Goal: Task Accomplishment & Management: Complete application form

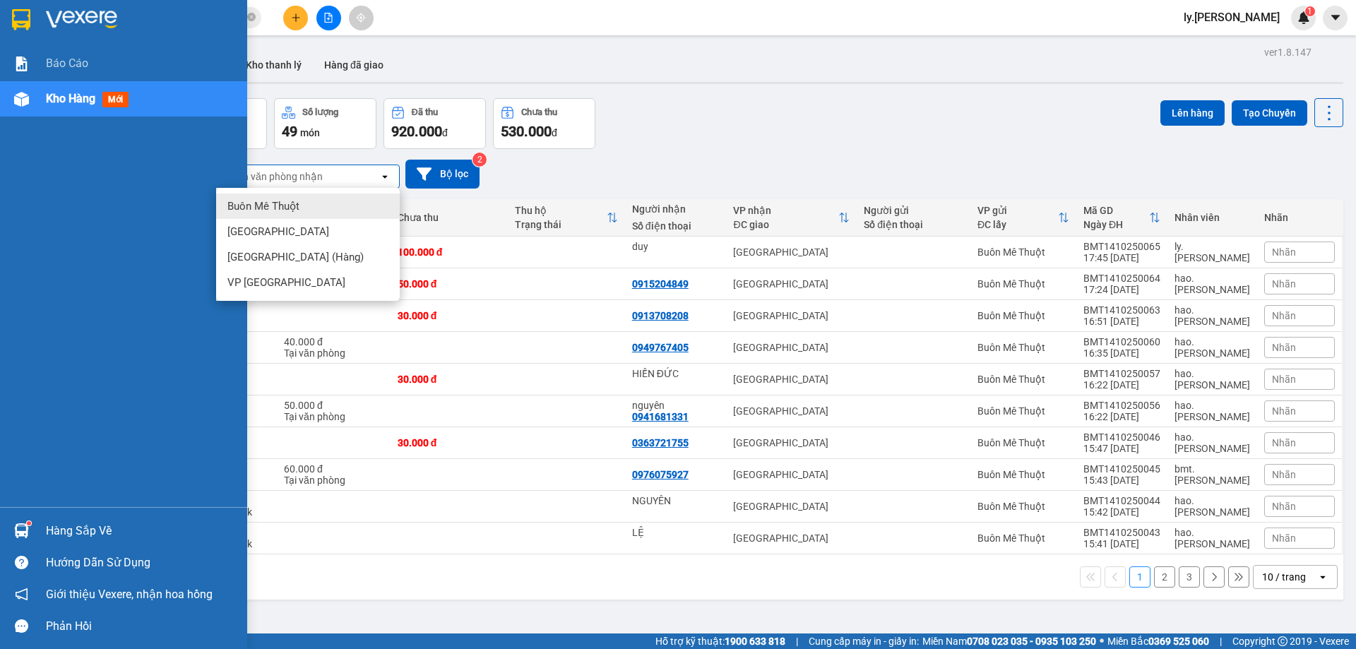
click at [76, 102] on span "Kho hàng" at bounding box center [70, 98] width 49 height 13
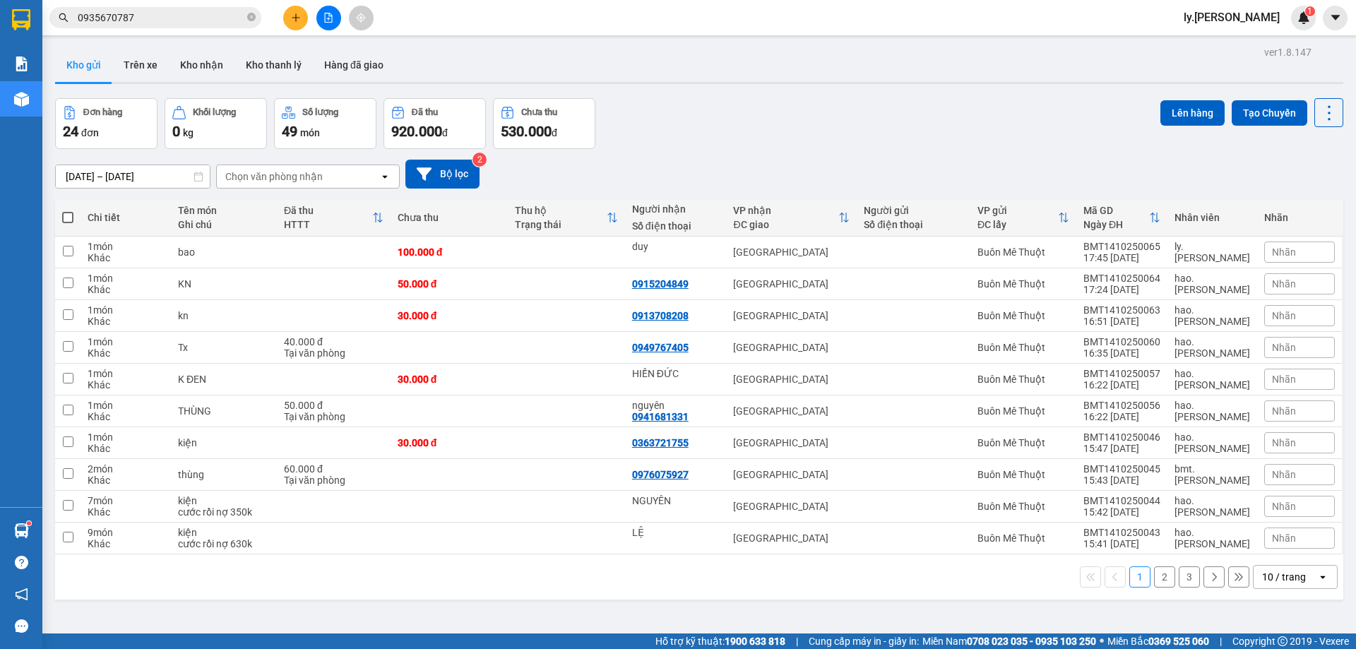
click at [285, 184] on div "Chọn văn phòng nhận" at bounding box center [298, 176] width 162 height 23
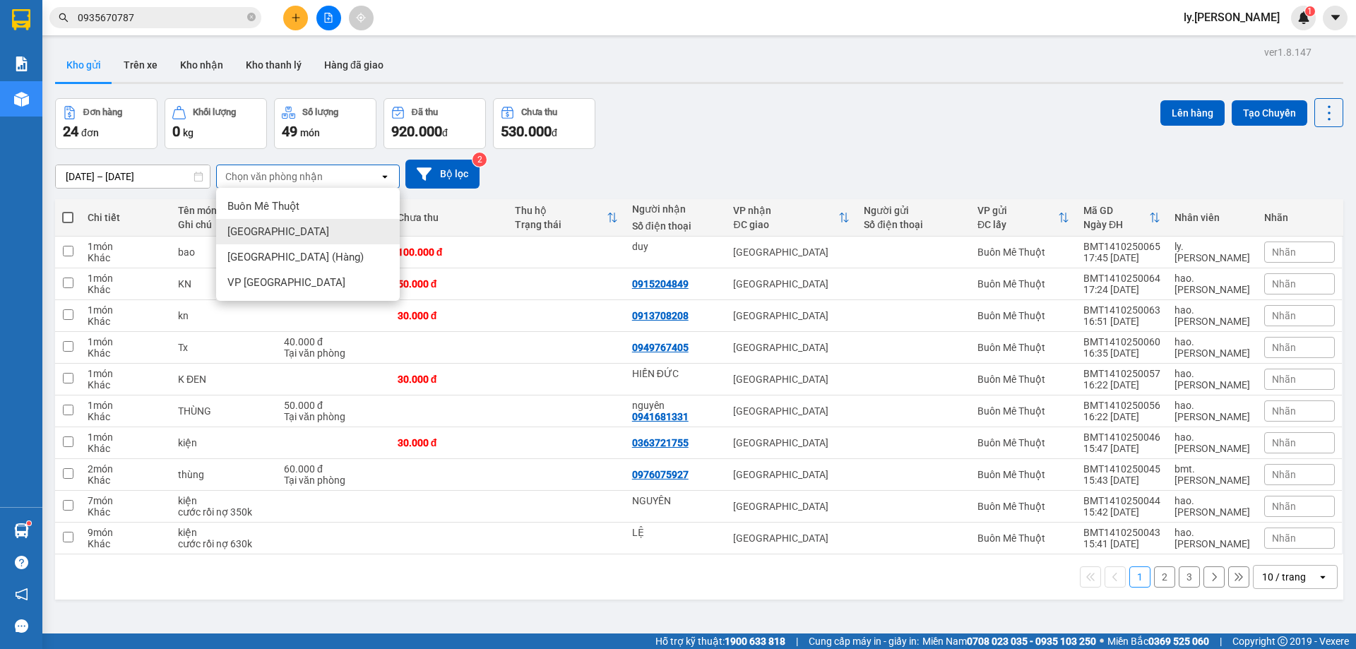
click at [268, 227] on div "[GEOGRAPHIC_DATA]" at bounding box center [308, 231] width 184 height 25
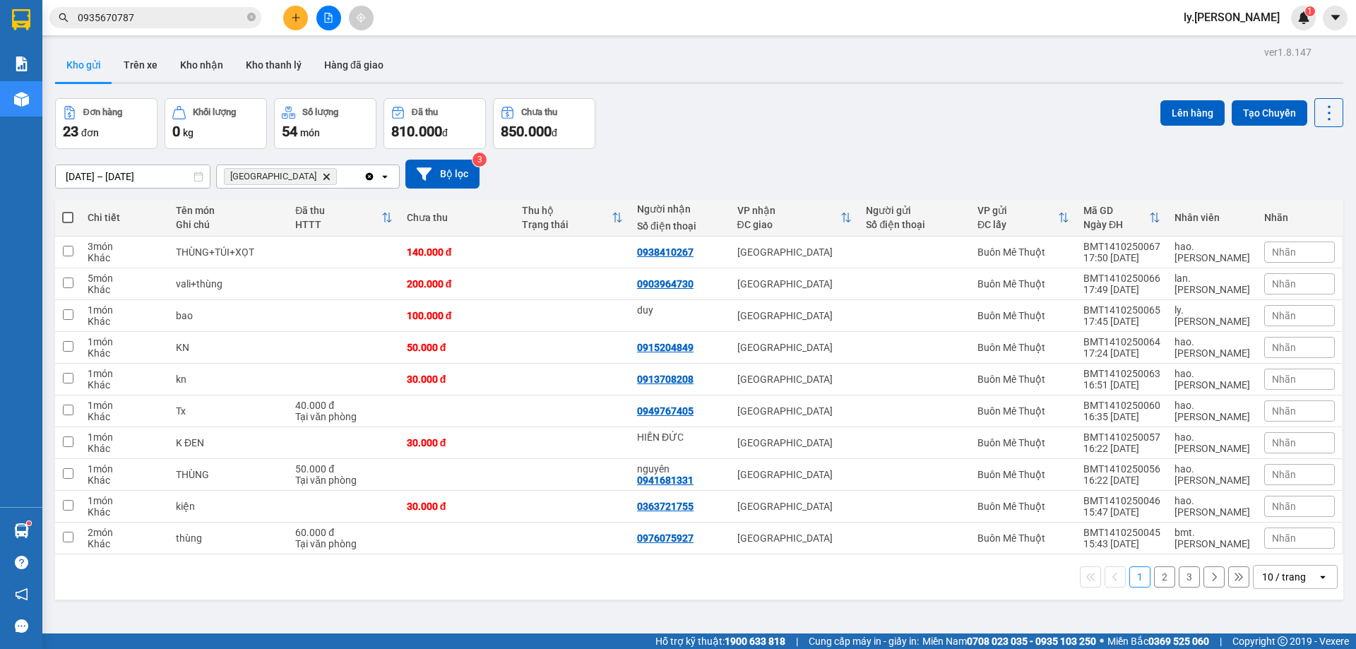
click at [1271, 580] on div "10 / trang" at bounding box center [1284, 577] width 44 height 14
click at [1268, 550] on span "100 / trang" at bounding box center [1279, 546] width 51 height 14
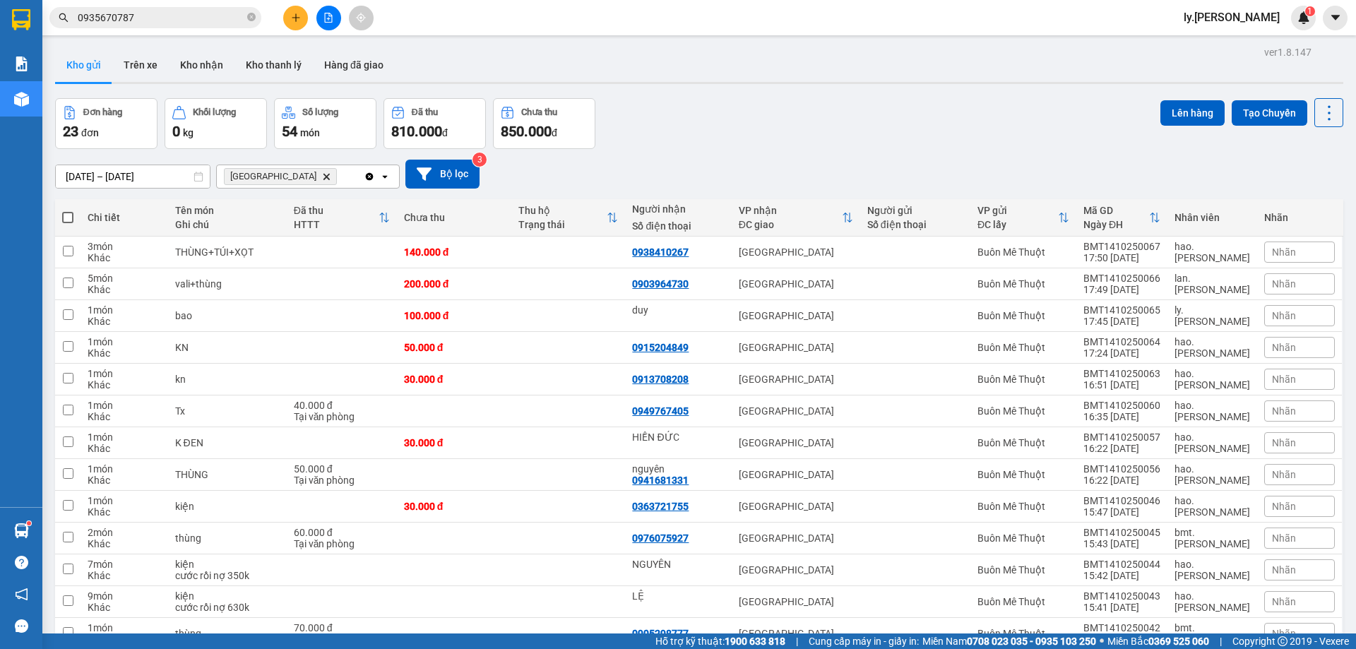
click at [72, 215] on span at bounding box center [67, 217] width 11 height 11
click at [68, 210] on input "checkbox" at bounding box center [68, 210] width 0 height 0
checkbox input "true"
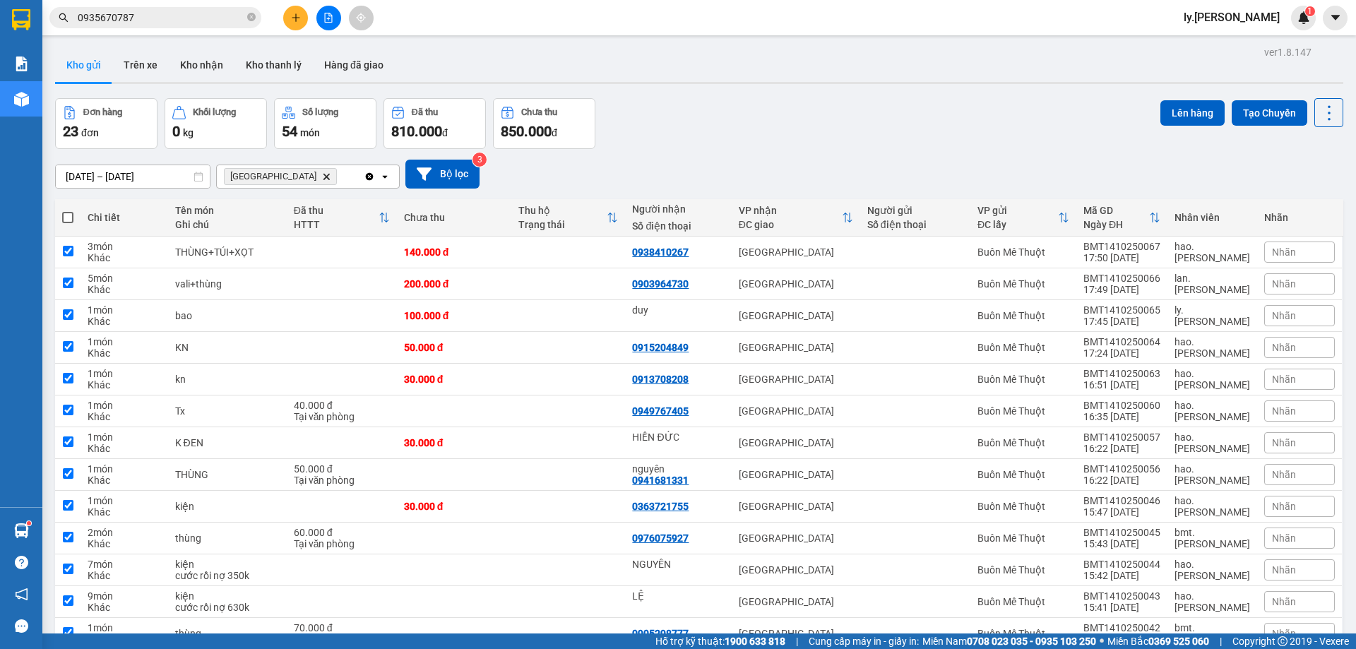
checkbox input "true"
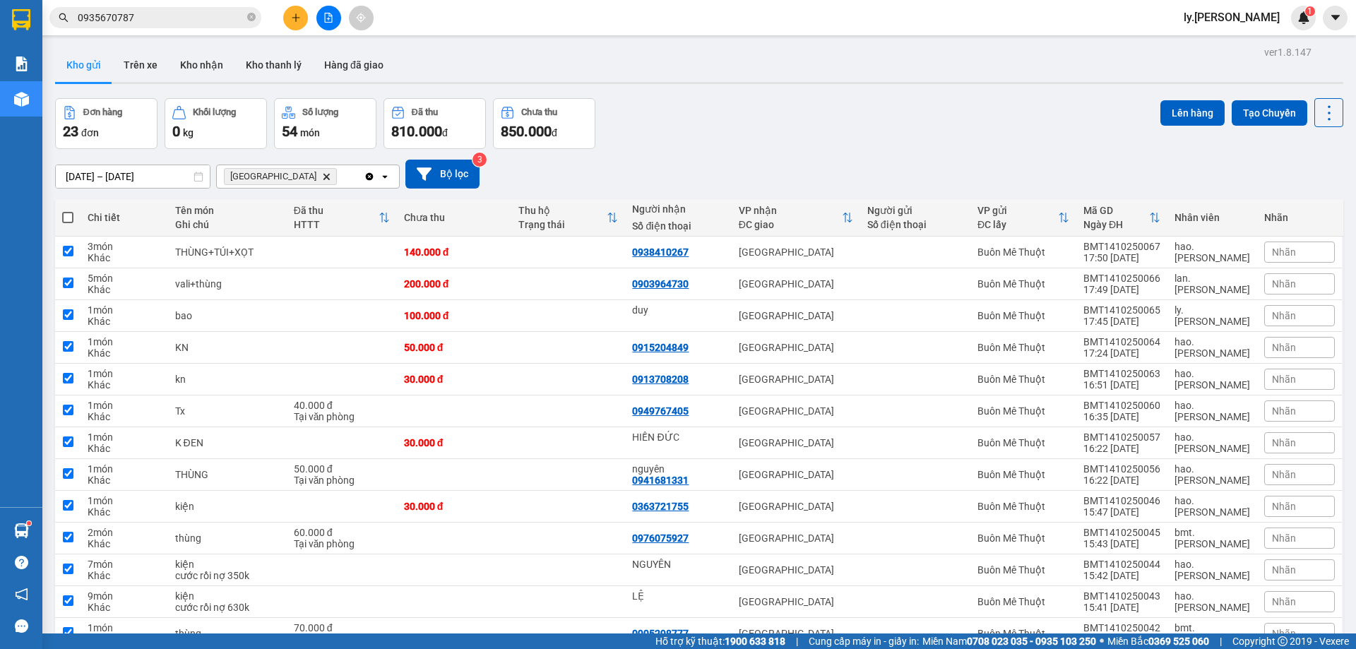
checkbox input "true"
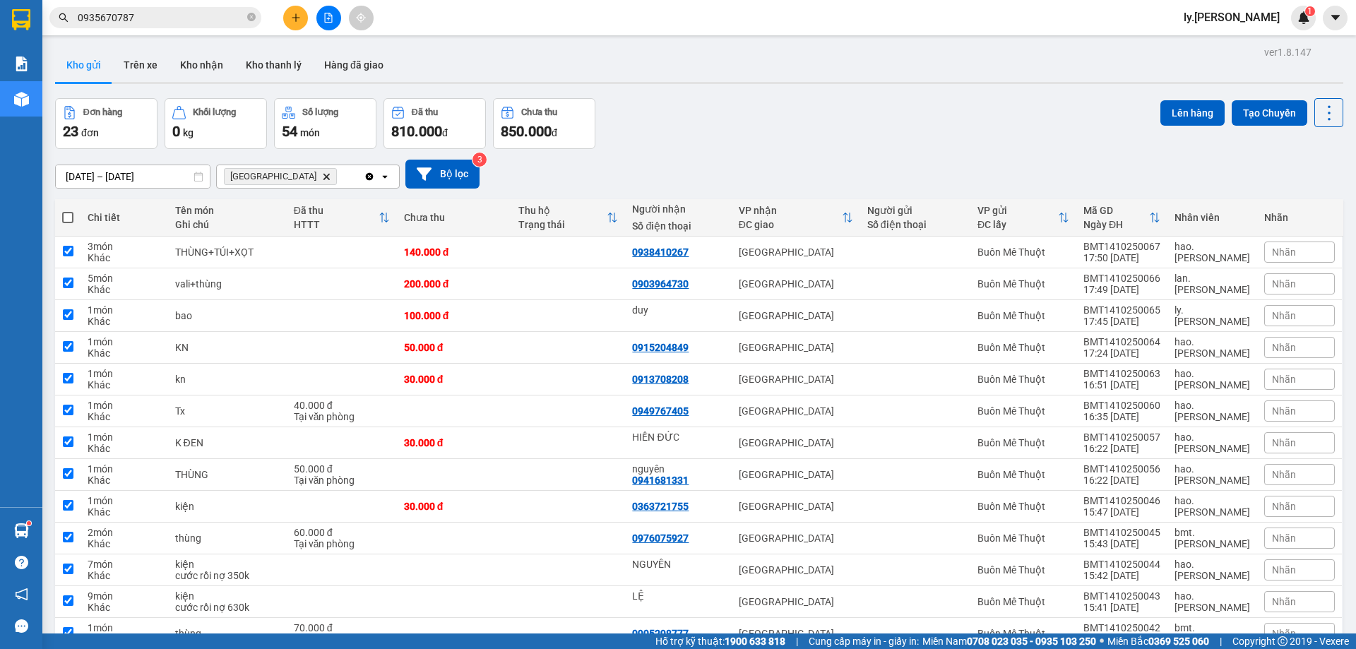
checkbox input "true"
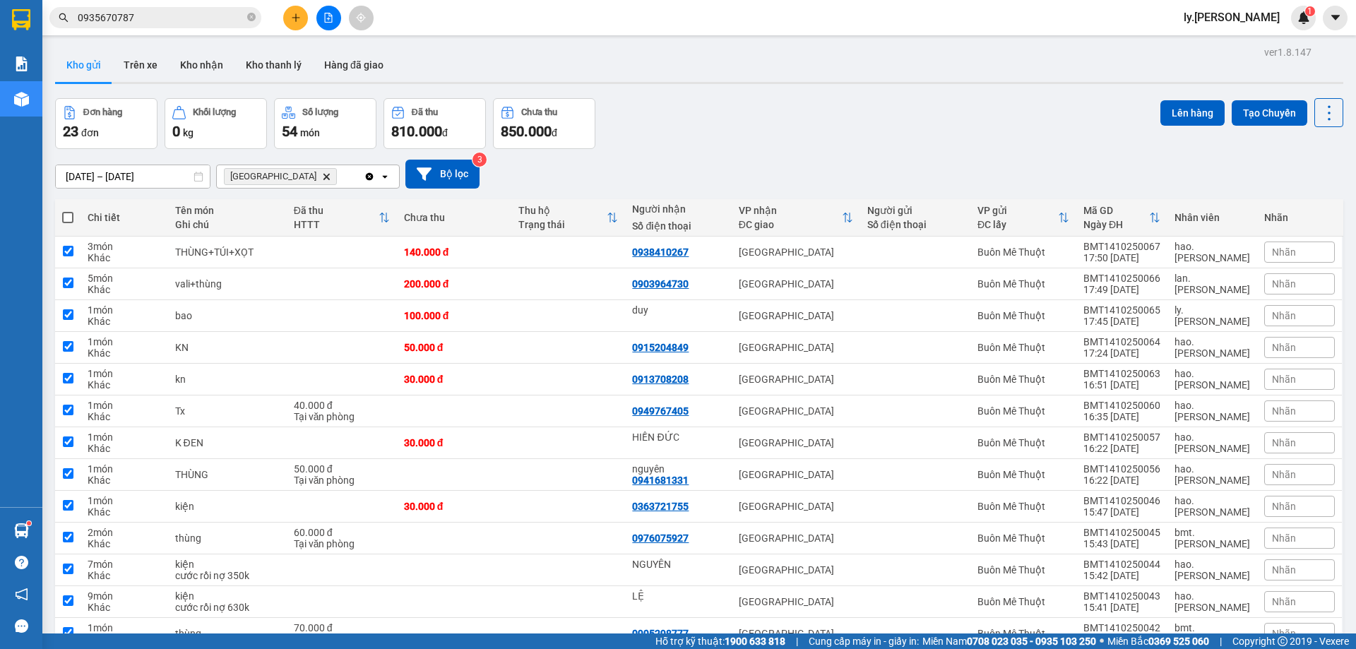
checkbox input "true"
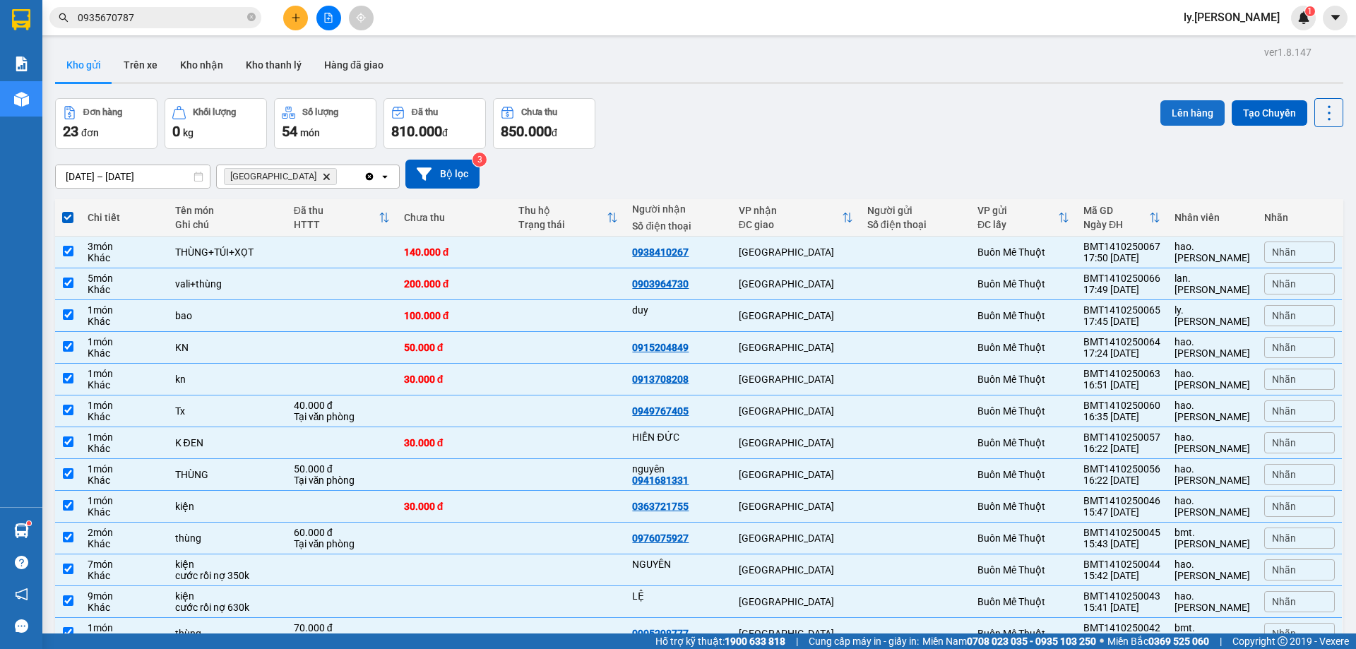
click at [1173, 120] on button "Lên hàng" at bounding box center [1193, 112] width 64 height 25
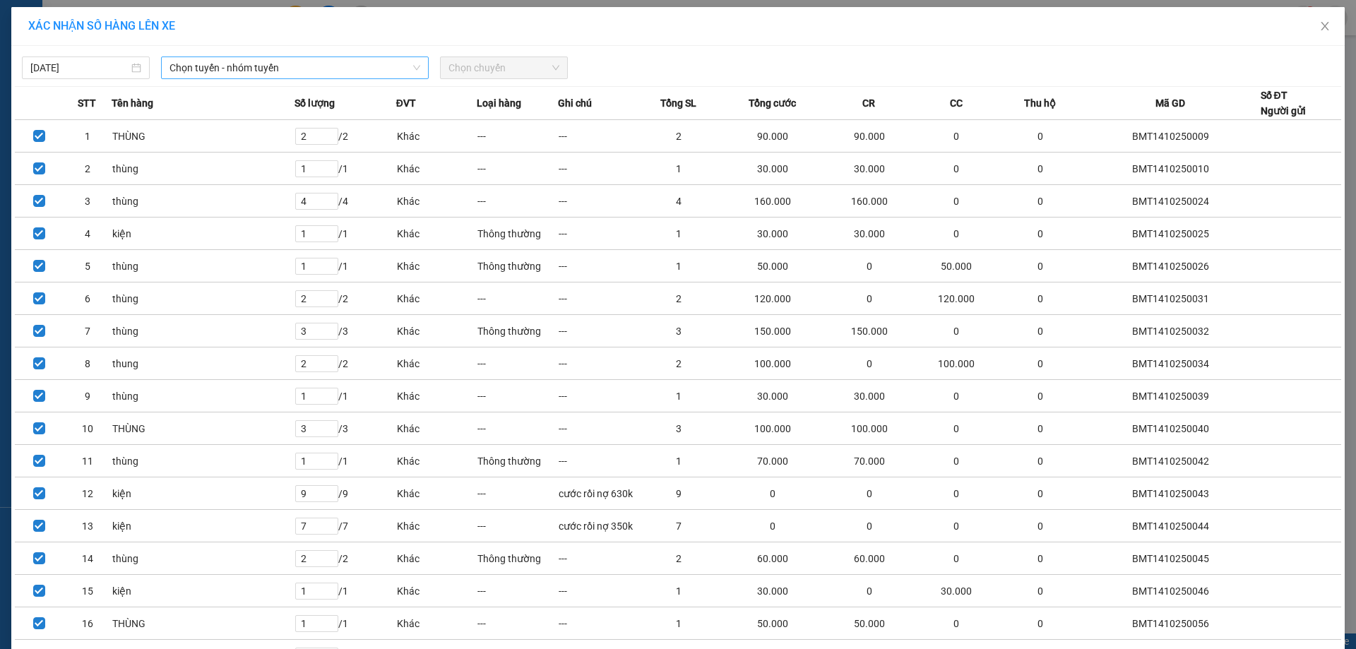
click at [235, 69] on span "Chọn tuyến - nhóm tuyến" at bounding box center [295, 67] width 251 height 21
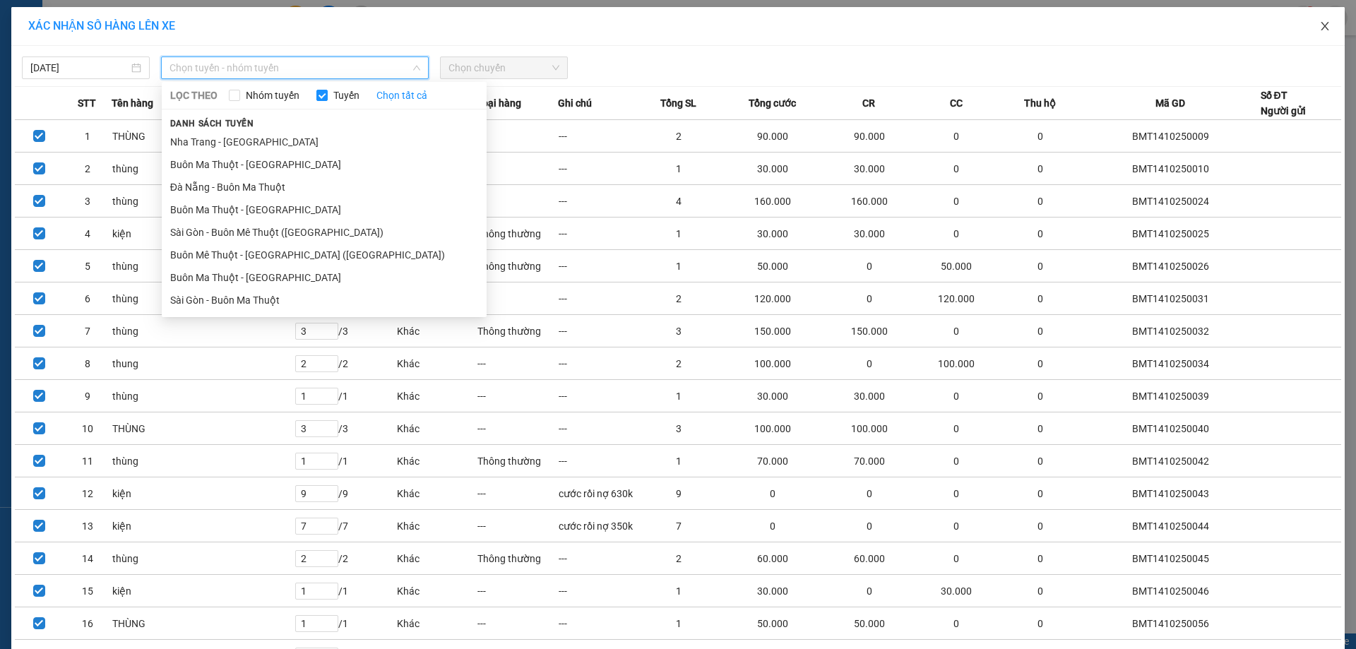
click at [1319, 25] on icon "close" at bounding box center [1324, 25] width 11 height 11
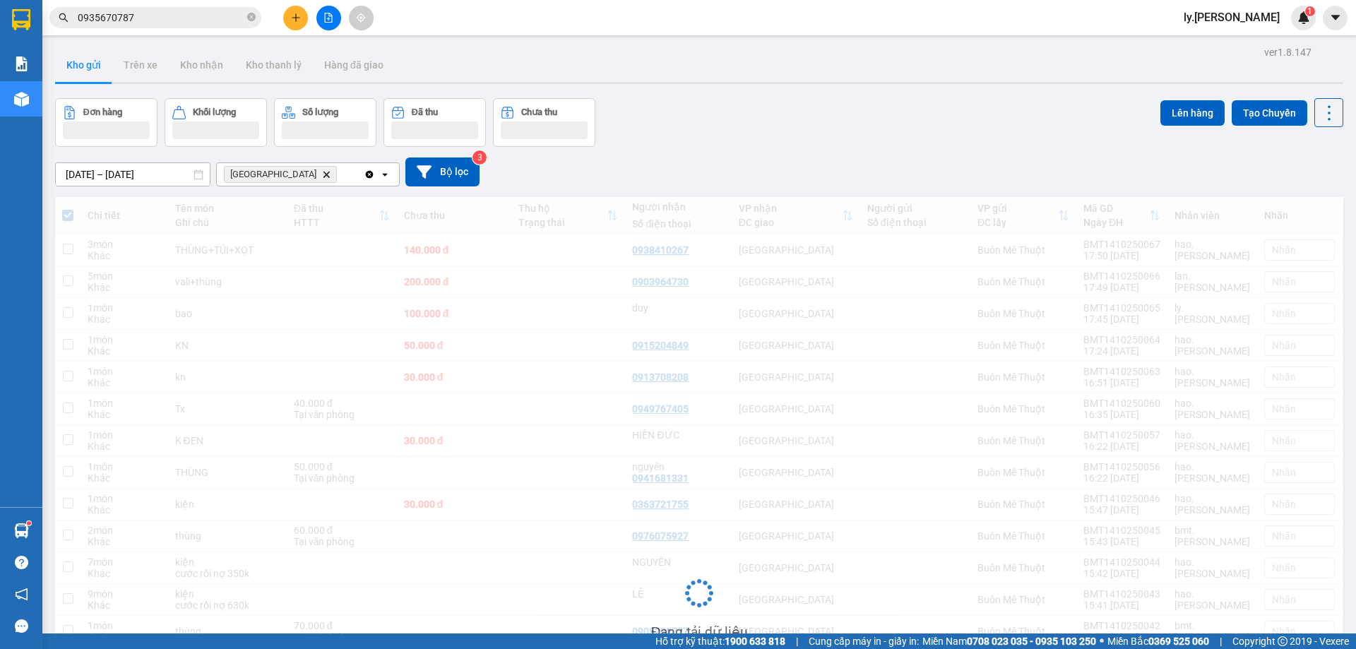
click at [1319, 25] on div "ly.thaison 1" at bounding box center [1265, 18] width 184 height 25
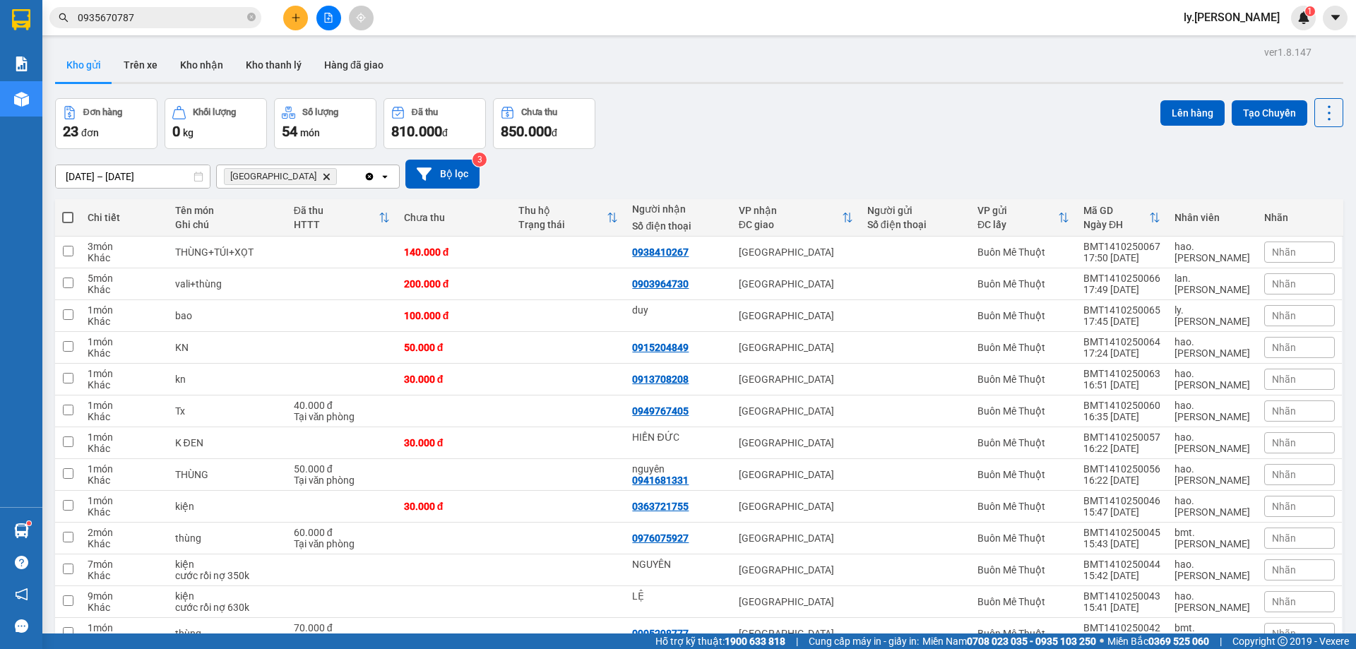
drag, startPoint x: 1178, startPoint y: 121, endPoint x: 1264, endPoint y: 126, distance: 86.3
click at [1264, 130] on div "Lên hàng Tạo Chuyến" at bounding box center [1252, 123] width 183 height 51
click at [1264, 119] on button "Tạo Chuyến" at bounding box center [1270, 112] width 76 height 25
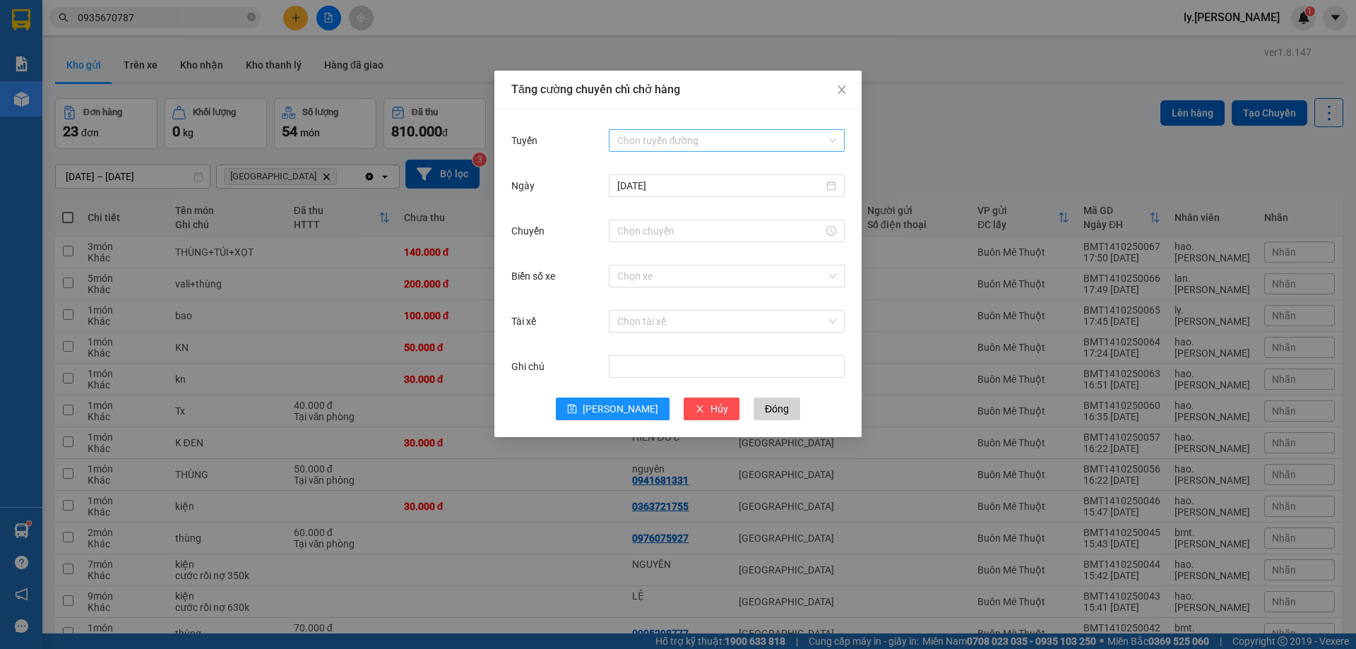
click at [682, 135] on input "Tuyến" at bounding box center [721, 140] width 209 height 21
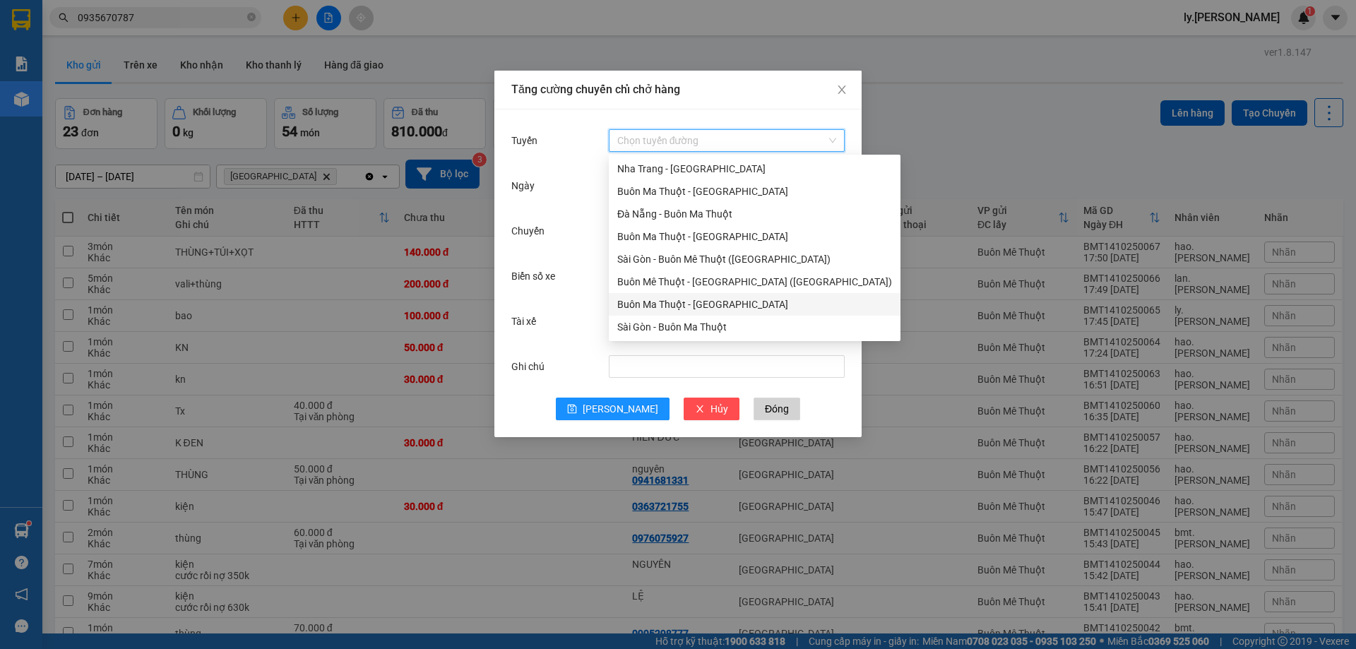
click at [678, 306] on div "Buôn Ma Thuột - [GEOGRAPHIC_DATA]" at bounding box center [754, 305] width 275 height 16
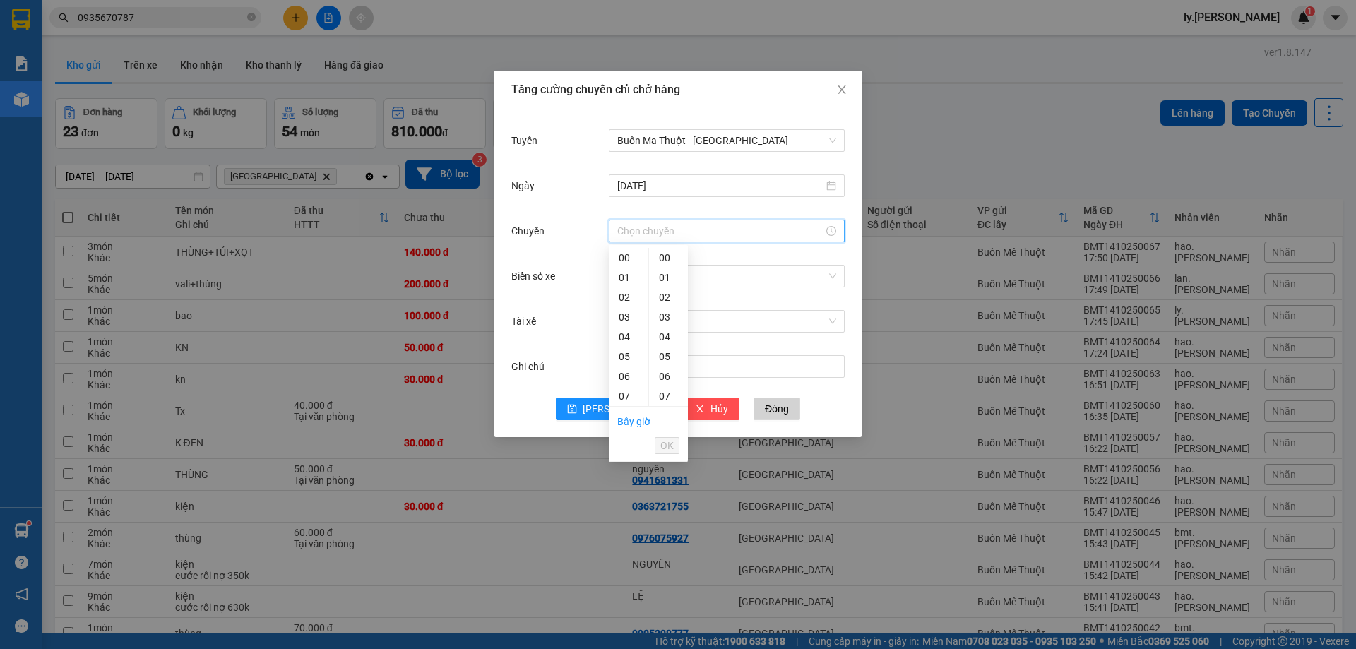
drag, startPoint x: 662, startPoint y: 226, endPoint x: 665, endPoint y: 240, distance: 14.6
click at [664, 228] on input "Chuyến" at bounding box center [720, 231] width 206 height 16
click at [621, 261] on div "18" at bounding box center [629, 261] width 40 height 20
type input "18:00"
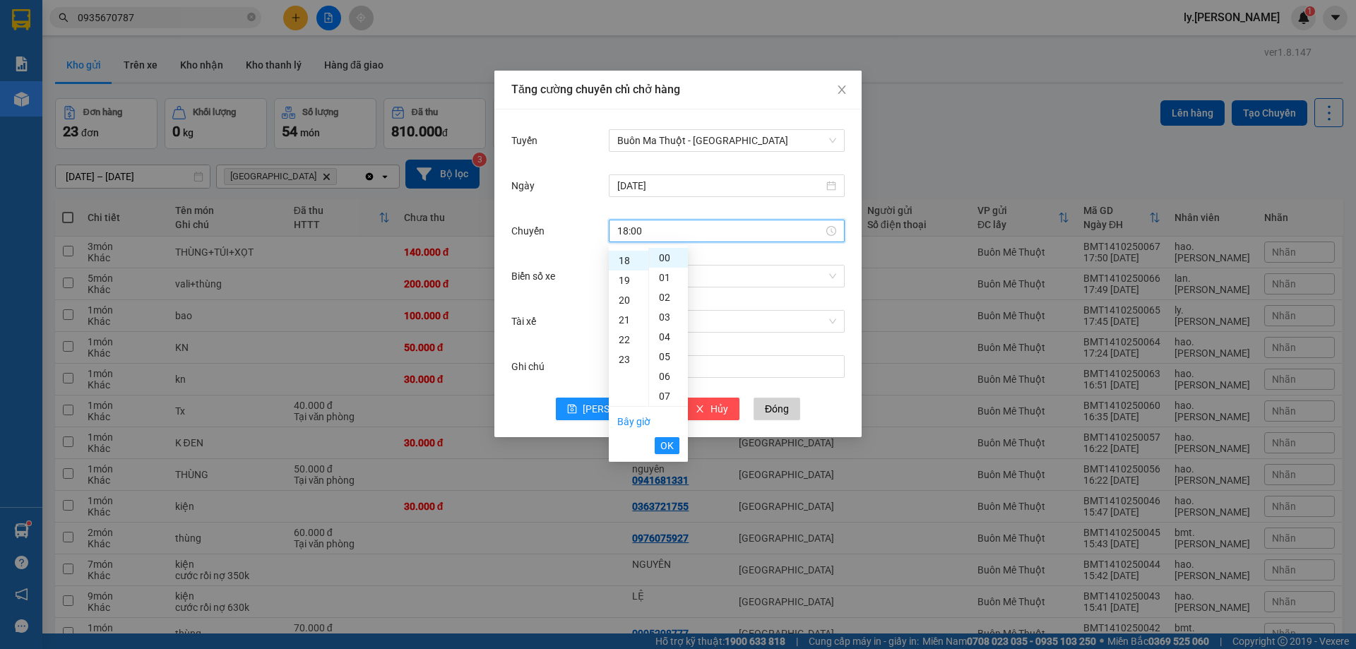
scroll to position [356, 0]
click at [662, 449] on span "OK" at bounding box center [666, 446] width 13 height 16
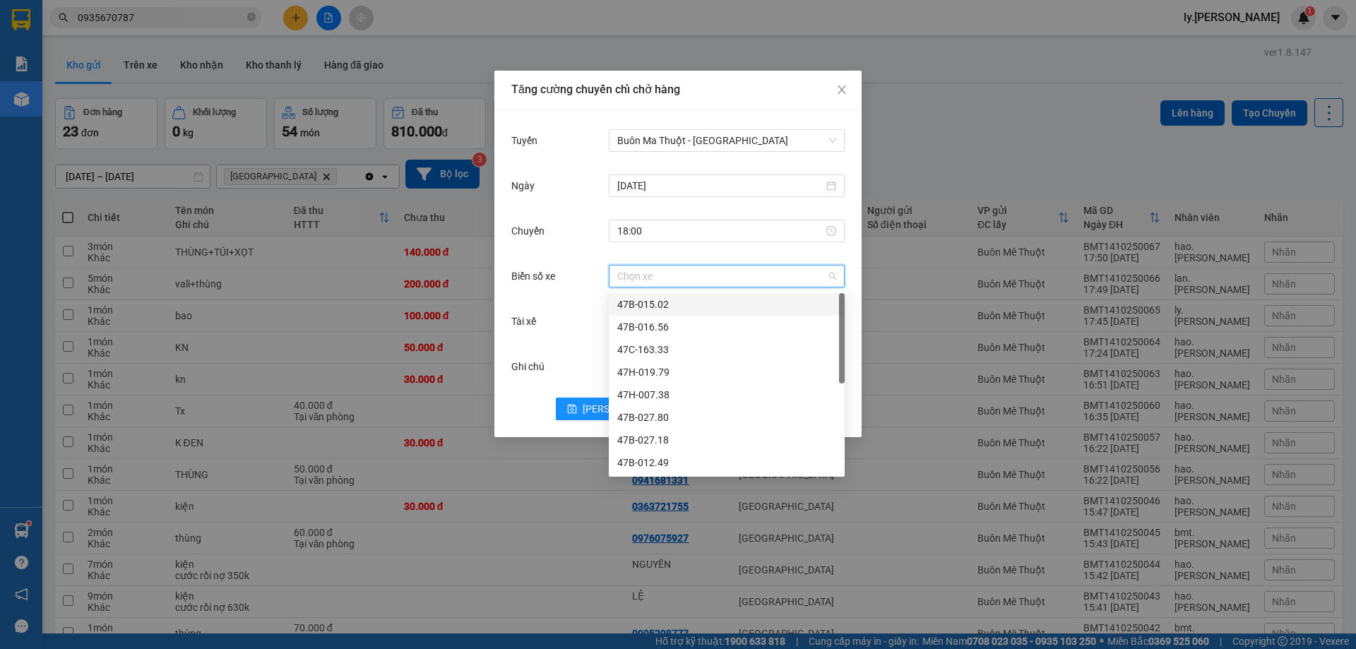
drag, startPoint x: 697, startPoint y: 280, endPoint x: 701, endPoint y: 352, distance: 72.2
click at [699, 280] on input "Biển số xe" at bounding box center [721, 276] width 209 height 21
click at [677, 395] on div "47H-007.38" at bounding box center [726, 395] width 219 height 16
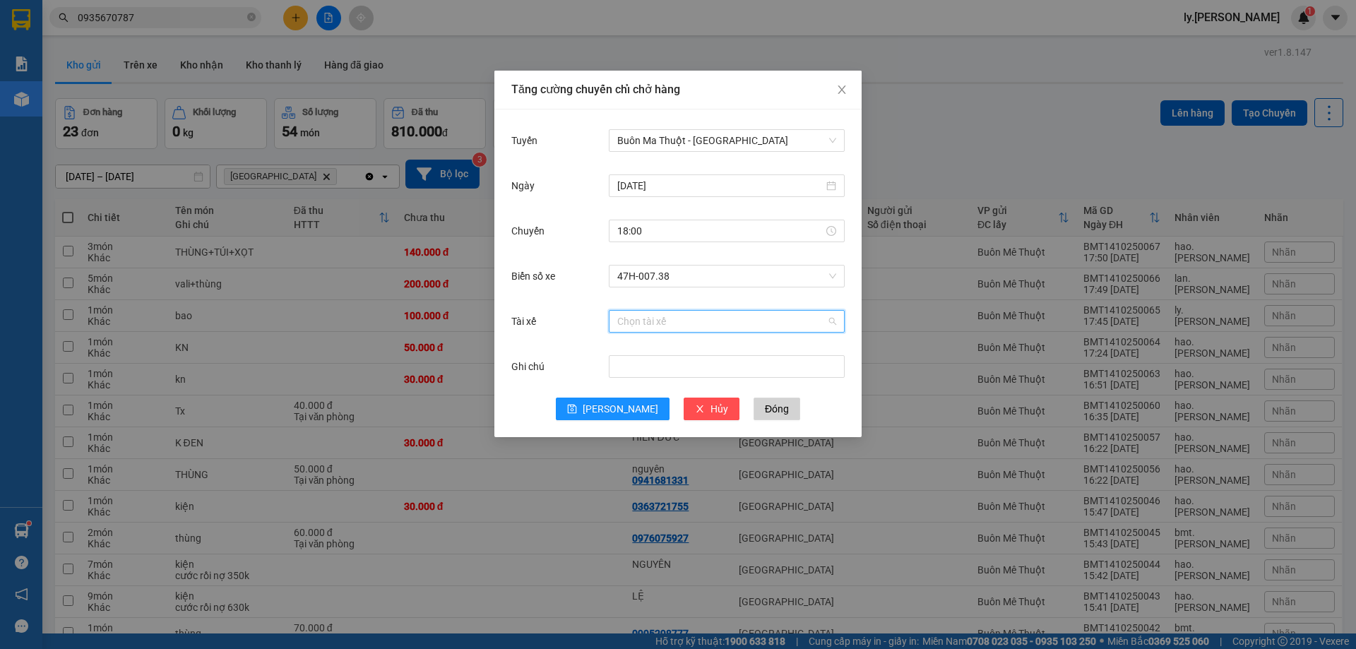
drag, startPoint x: 672, startPoint y: 322, endPoint x: 677, endPoint y: 390, distance: 67.9
click at [673, 322] on input "Tài xế" at bounding box center [721, 321] width 209 height 21
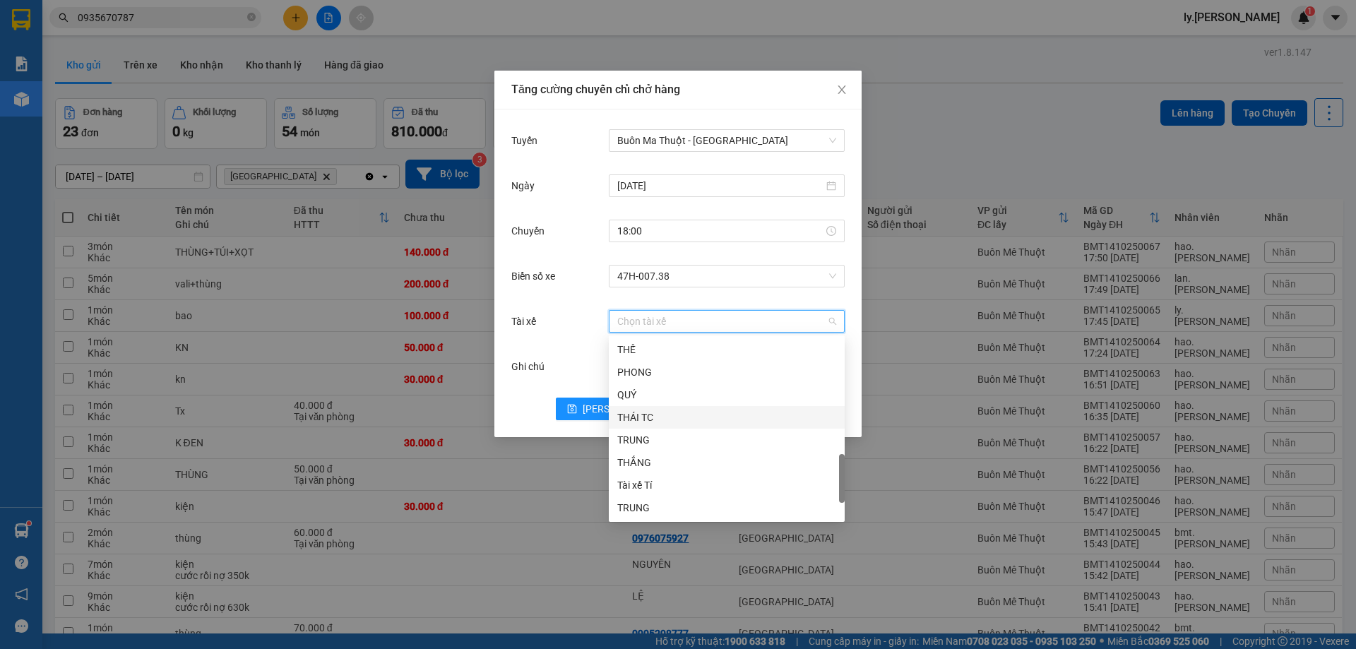
scroll to position [636, 0]
click at [654, 479] on div "TX TÙNG" at bounding box center [726, 483] width 219 height 16
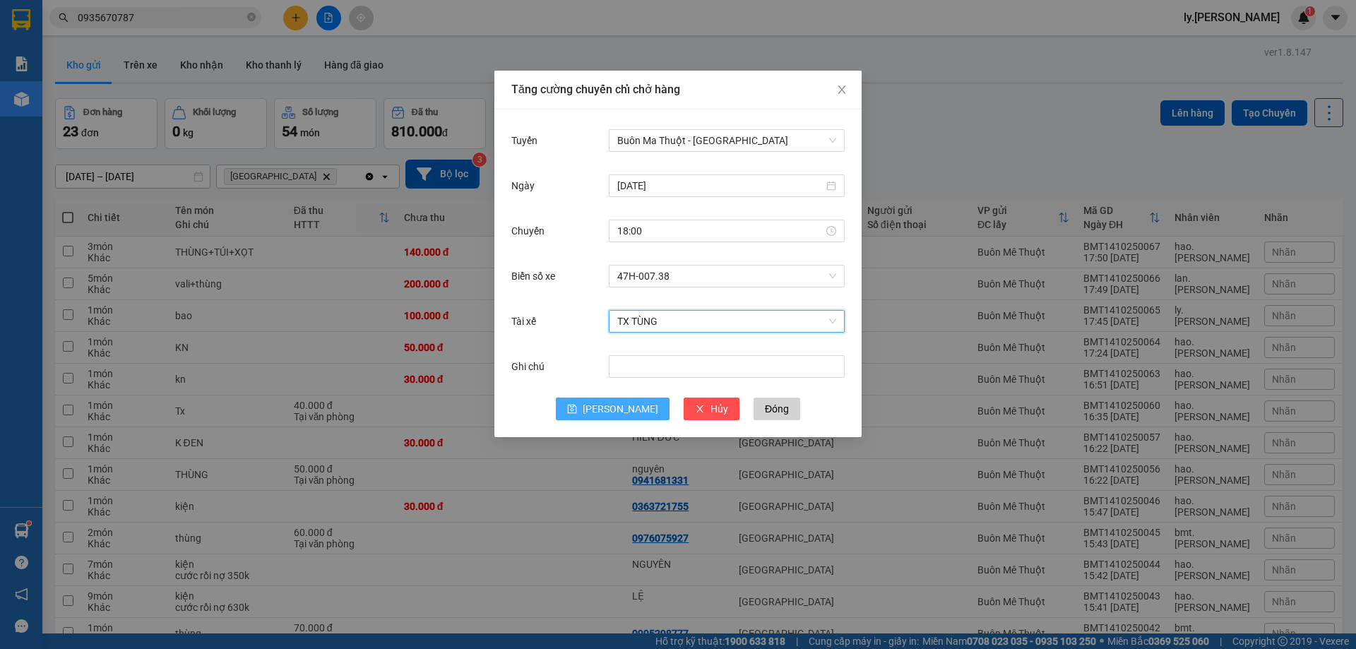
click at [627, 405] on span "[PERSON_NAME]" at bounding box center [621, 409] width 76 height 16
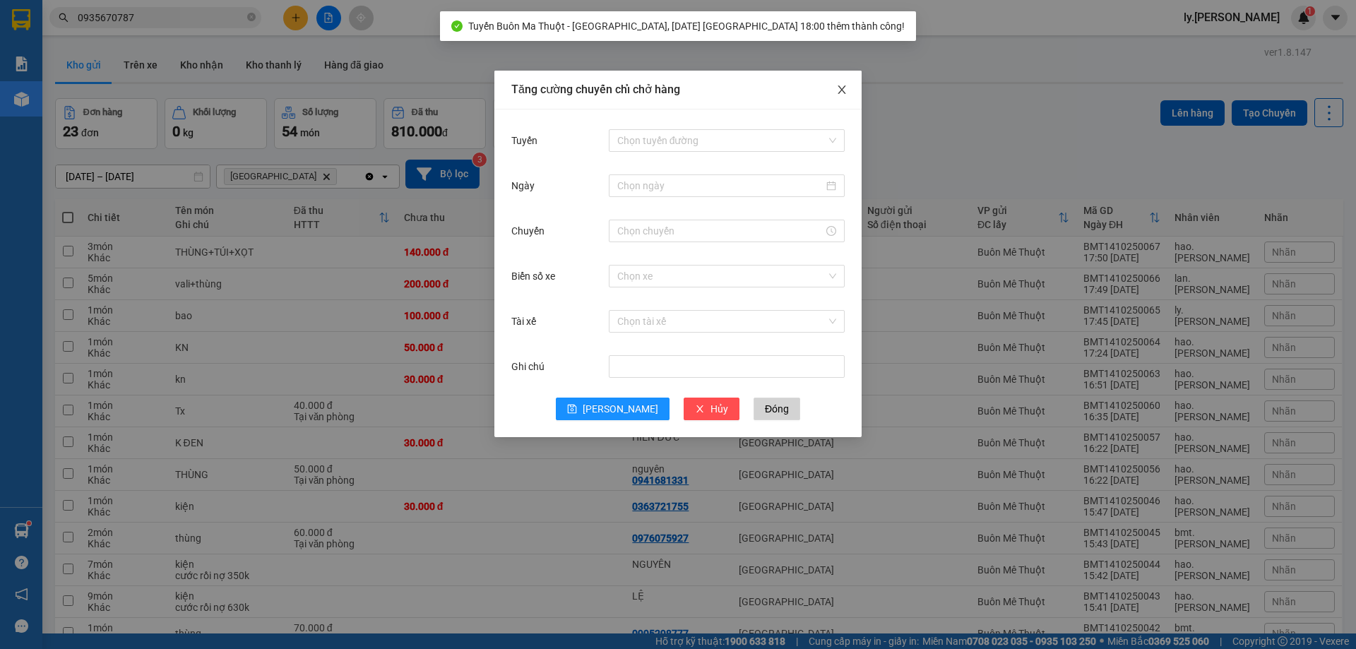
click at [842, 90] on icon "close" at bounding box center [842, 89] width 8 height 8
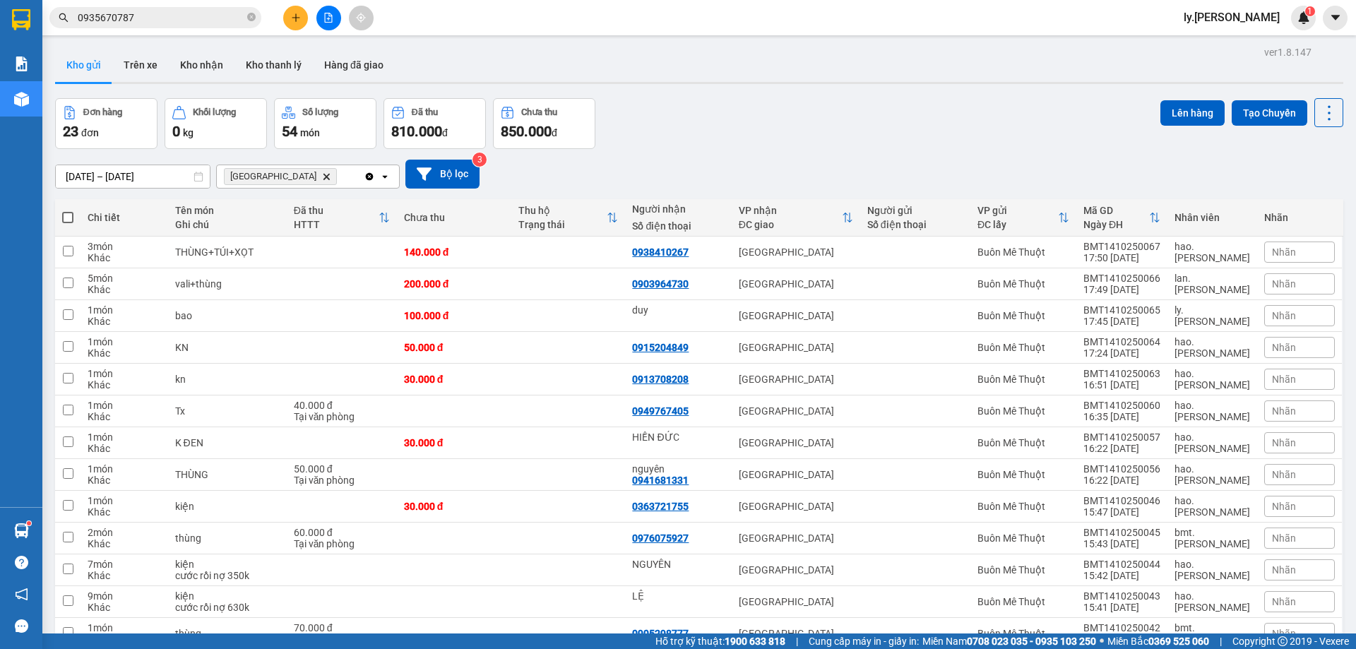
click at [72, 219] on span at bounding box center [67, 217] width 11 height 11
click at [68, 210] on input "checkbox" at bounding box center [68, 210] width 0 height 0
checkbox input "true"
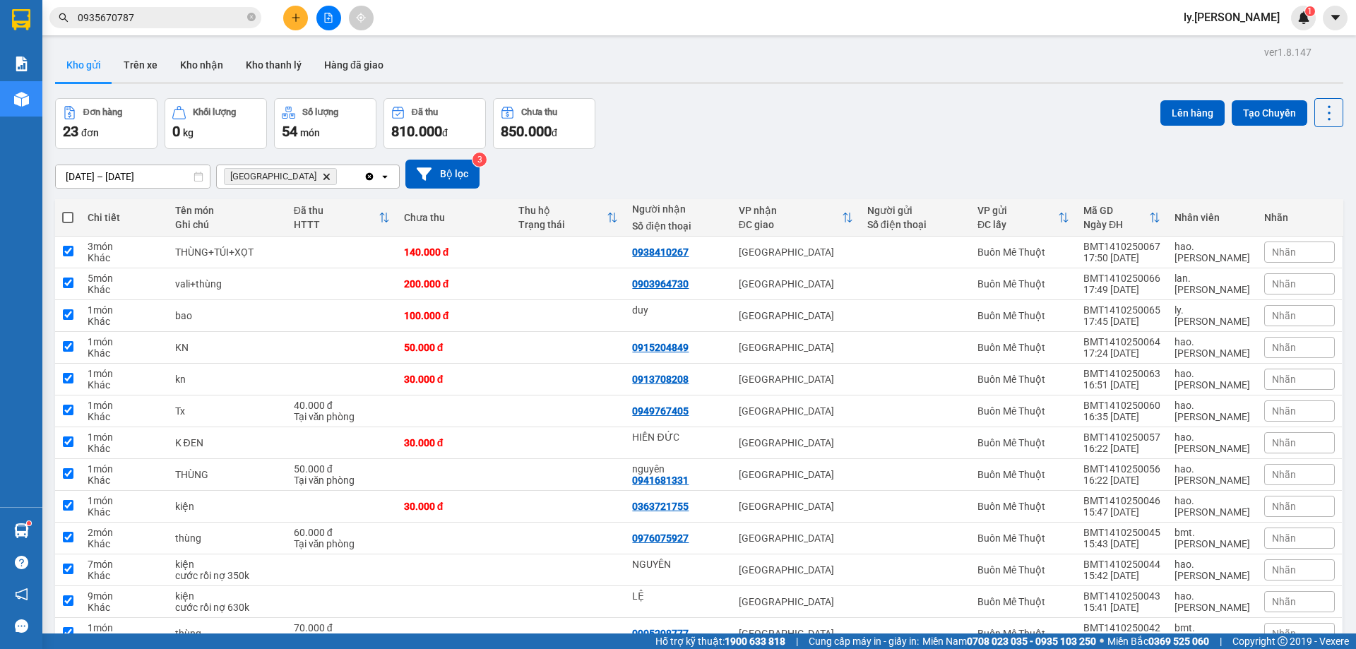
checkbox input "true"
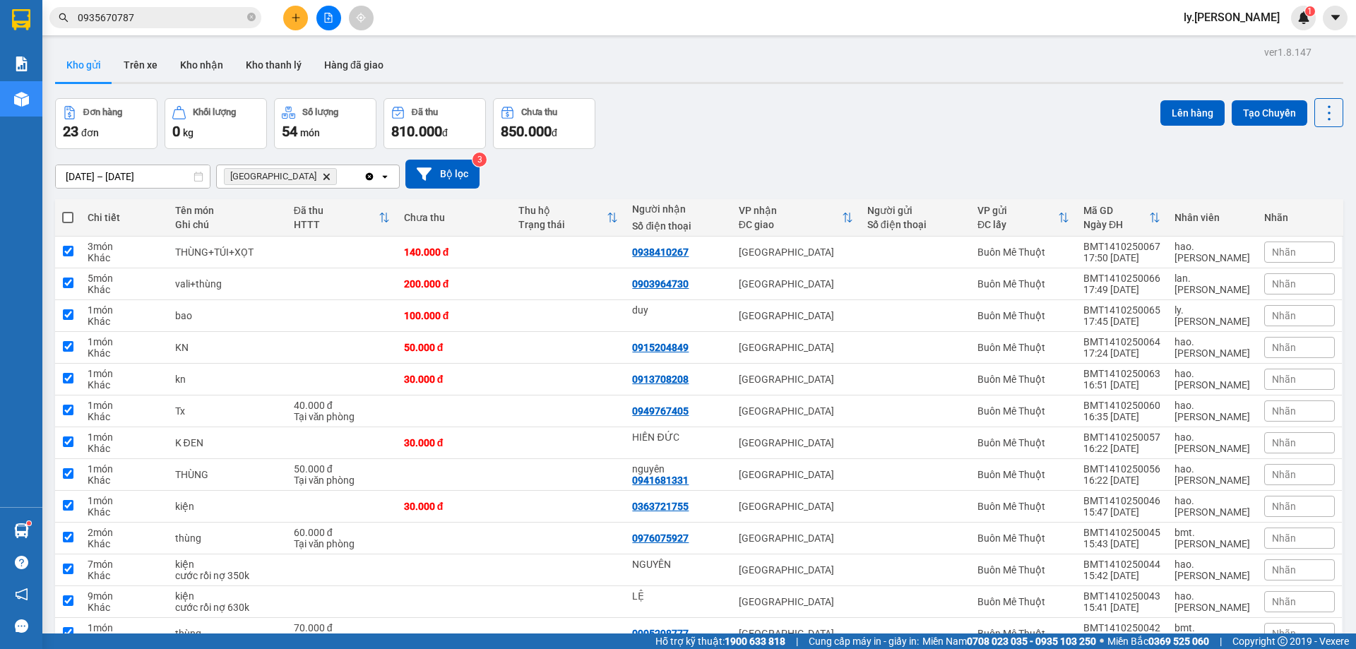
checkbox input "true"
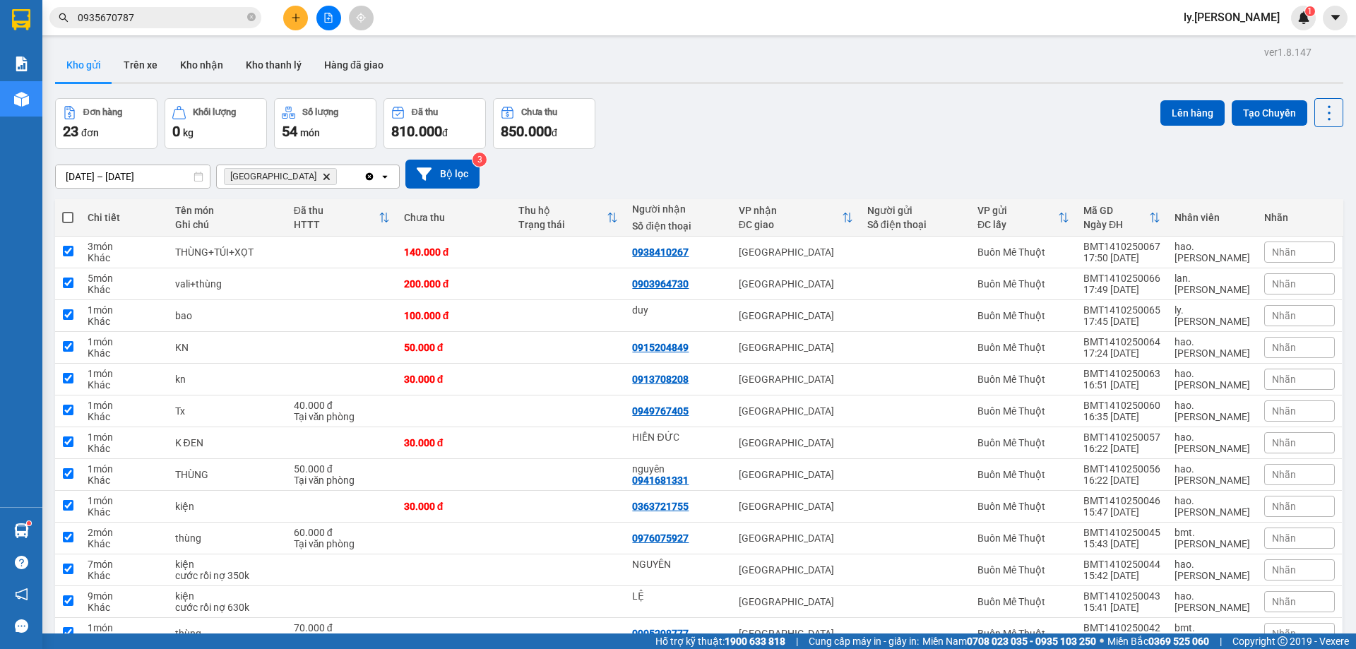
checkbox input "true"
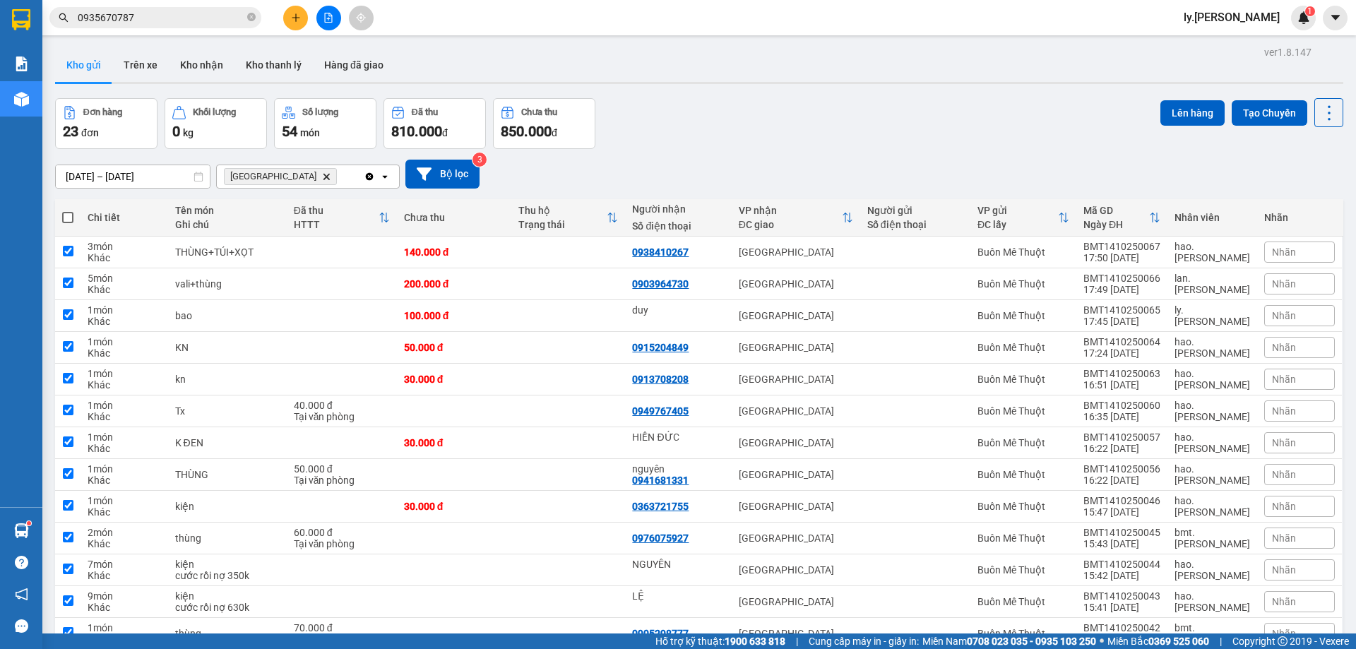
checkbox input "true"
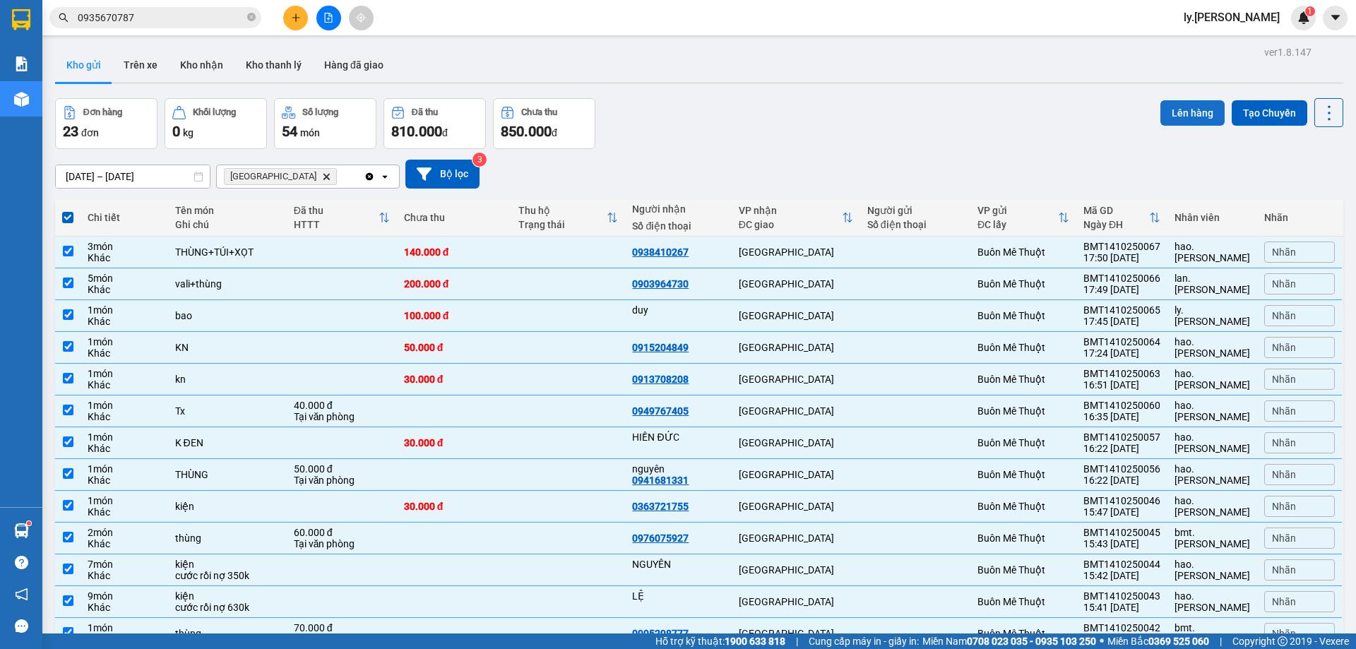
click at [1207, 123] on button "Lên hàng" at bounding box center [1193, 112] width 64 height 25
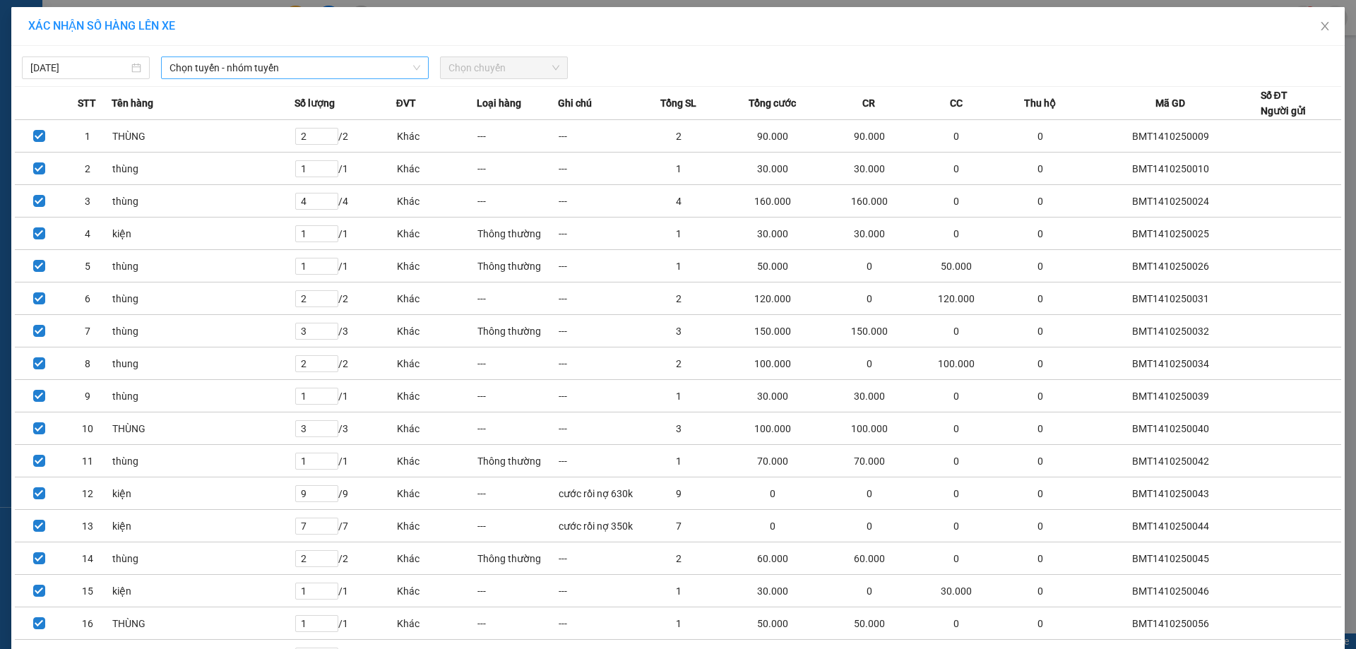
click at [248, 70] on span "Chọn tuyến - nhóm tuyến" at bounding box center [295, 67] width 251 height 21
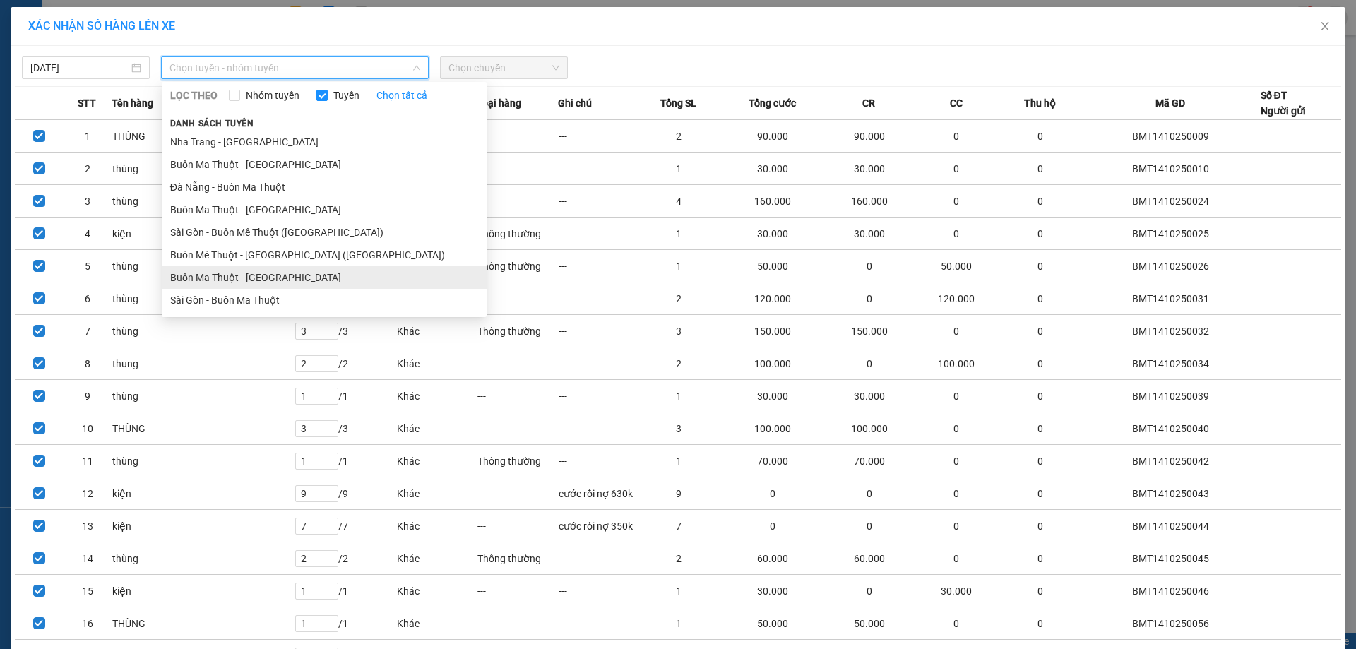
drag, startPoint x: 248, startPoint y: 208, endPoint x: 266, endPoint y: 283, distance: 77.1
click at [266, 283] on ul "[GEOGRAPHIC_DATA] - [GEOGRAPHIC_DATA] - [GEOGRAPHIC_DATA] [GEOGRAPHIC_DATA] - […" at bounding box center [324, 221] width 325 height 181
click at [266, 281] on li "Buôn Ma Thuột - [GEOGRAPHIC_DATA]" at bounding box center [324, 277] width 325 height 23
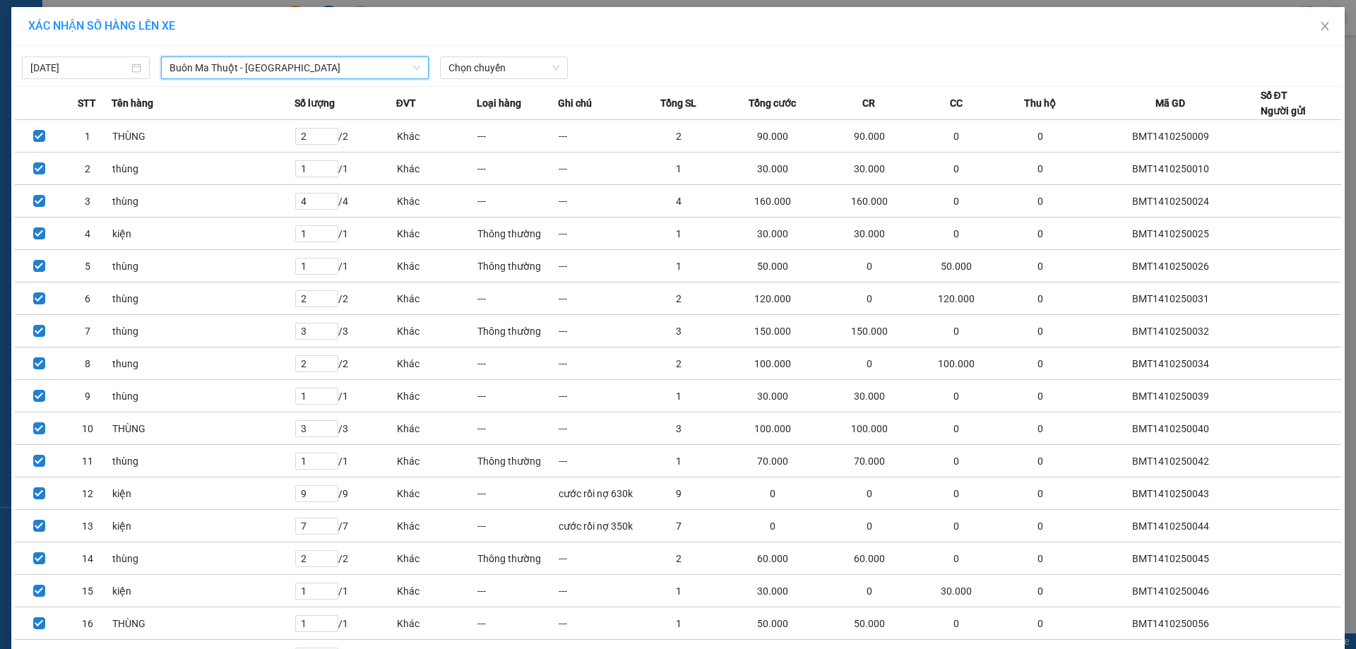
click at [523, 79] on div "[DATE] [GEOGRAPHIC_DATA] - [GEOGRAPHIC_DATA] [GEOGRAPHIC_DATA] - [GEOGRAPHIC_DA…" at bounding box center [678, 496] width 1334 height 901
drag, startPoint x: 526, startPoint y: 55, endPoint x: 526, endPoint y: 64, distance: 8.5
click at [526, 61] on div "[DATE] [GEOGRAPHIC_DATA] - [GEOGRAPHIC_DATA] LỌC THEO Nhóm tuyến Tuyến Chọn tất…" at bounding box center [678, 64] width 1327 height 30
drag, startPoint x: 525, startPoint y: 72, endPoint x: 523, endPoint y: 130, distance: 58.0
click at [525, 76] on span "Chọn chuyến" at bounding box center [504, 67] width 111 height 21
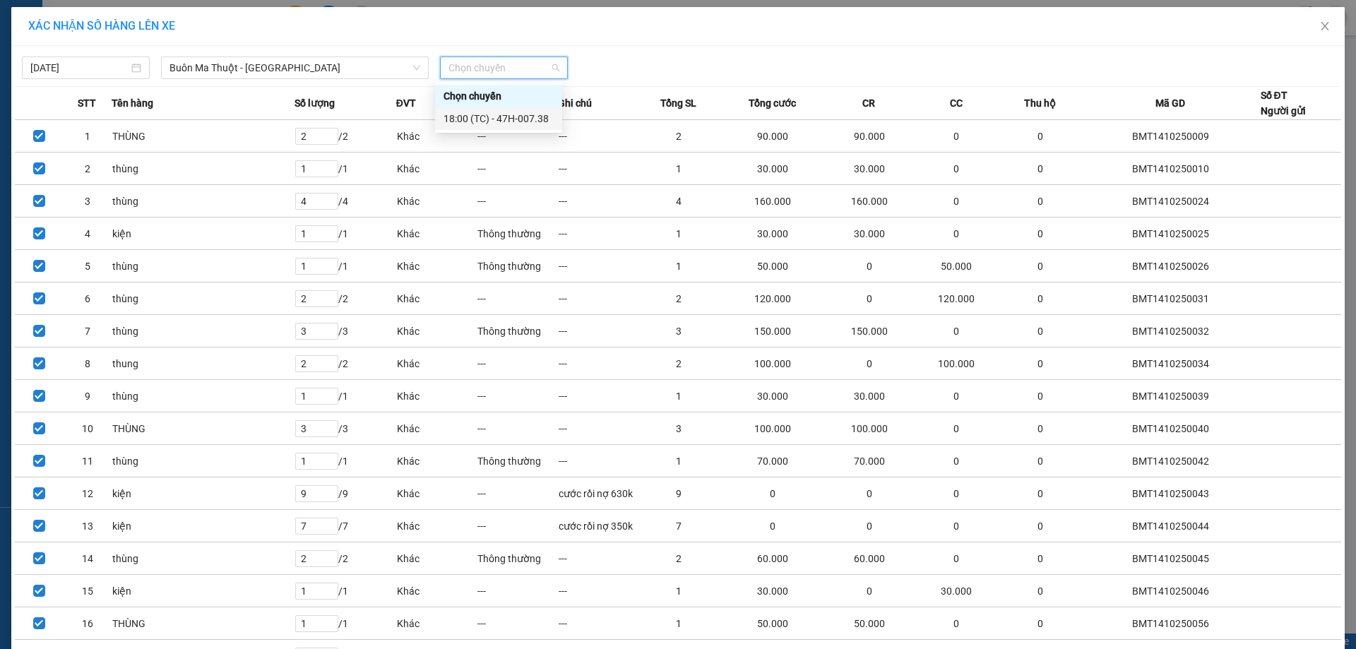
click at [522, 126] on div "18:00 (TC) - 47H-007.38" at bounding box center [498, 118] width 127 height 23
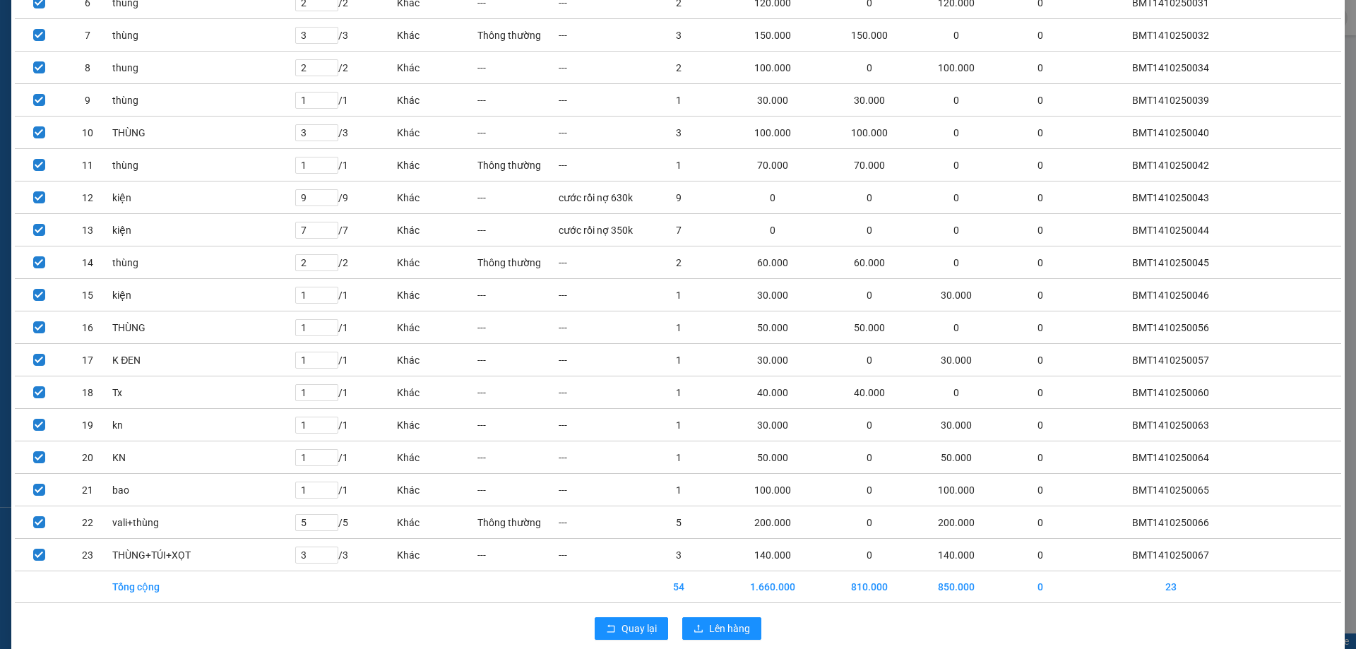
scroll to position [323, 0]
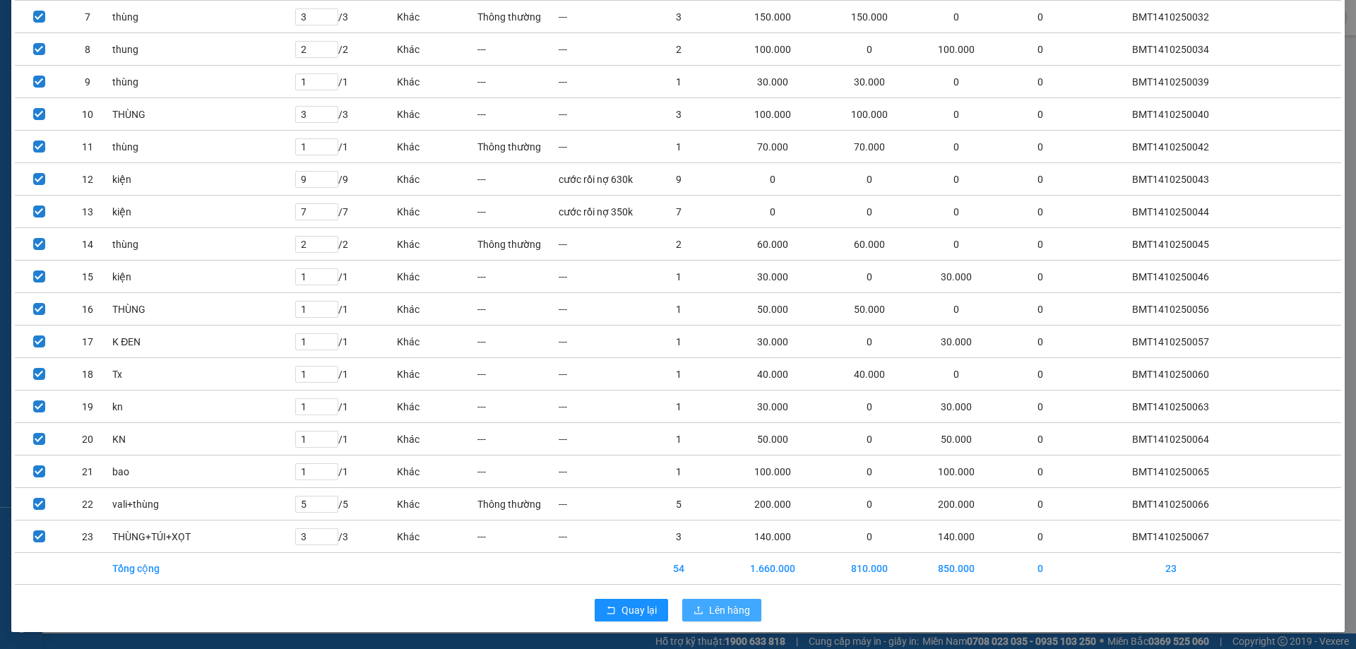
click at [736, 612] on span "Lên hàng" at bounding box center [729, 611] width 41 height 16
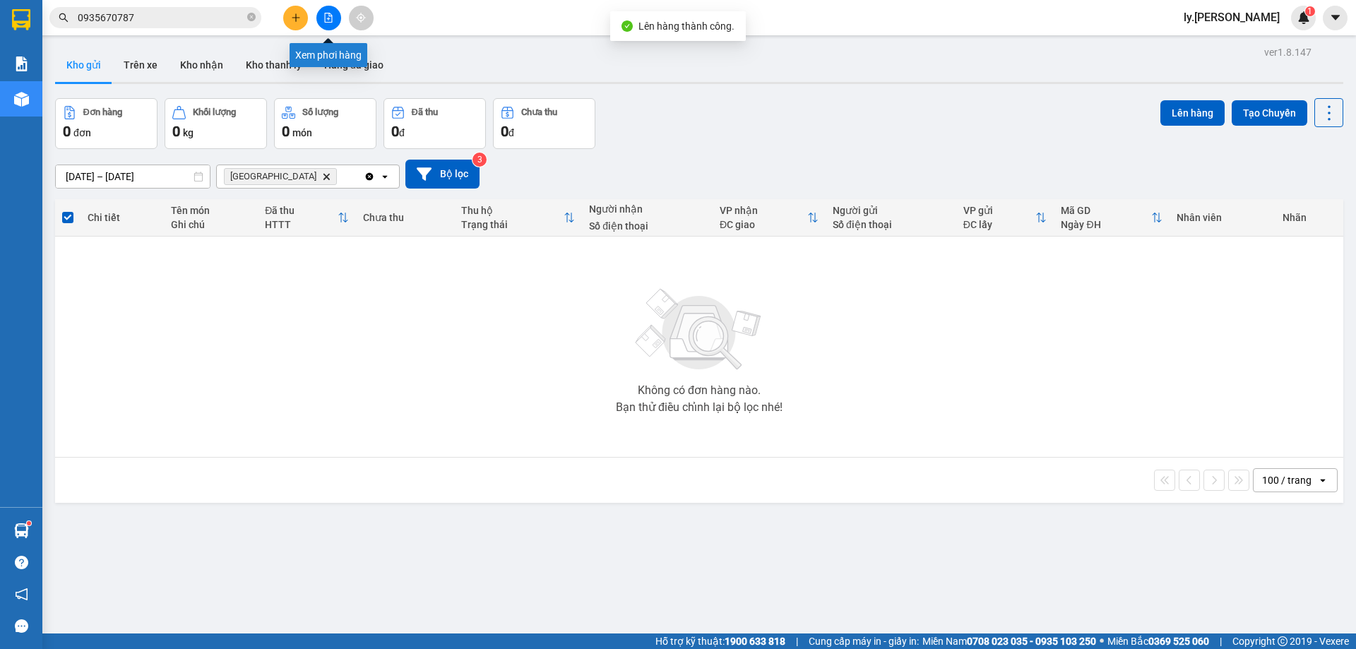
click at [334, 20] on button at bounding box center [328, 18] width 25 height 25
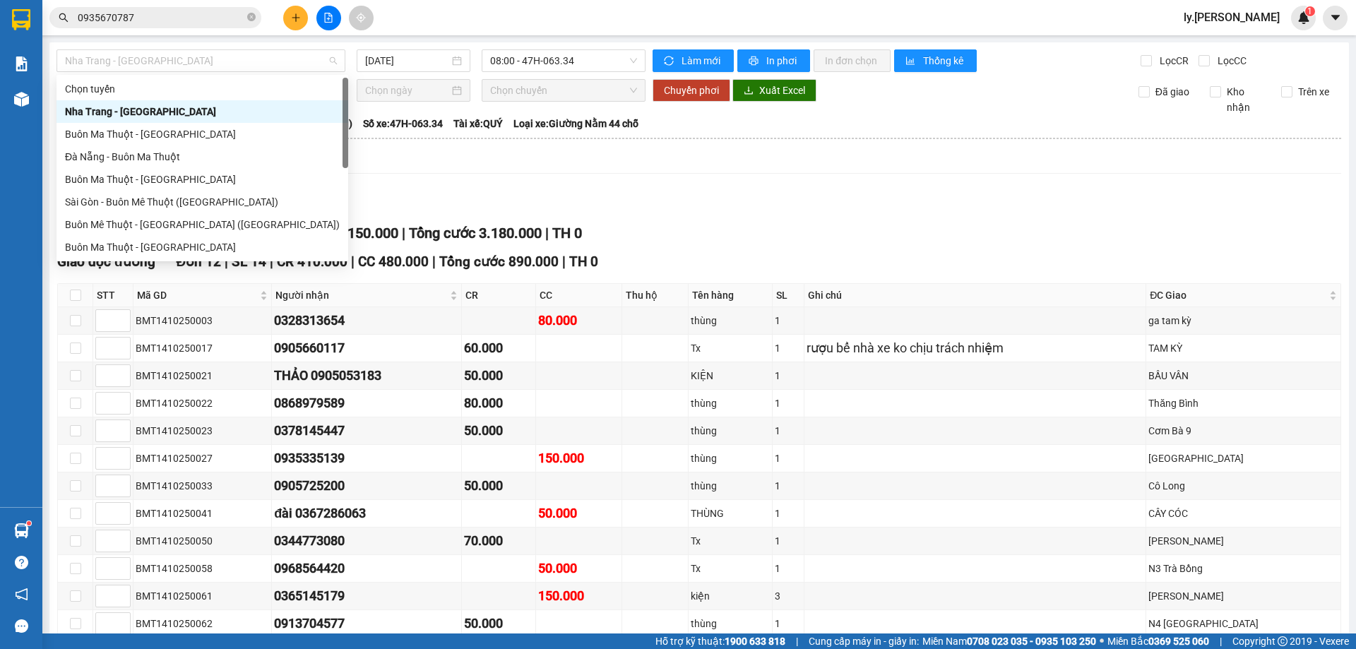
drag, startPoint x: 212, startPoint y: 57, endPoint x: 203, endPoint y: 86, distance: 30.9
click at [212, 59] on span "Nha Trang - [GEOGRAPHIC_DATA]" at bounding box center [201, 60] width 272 height 21
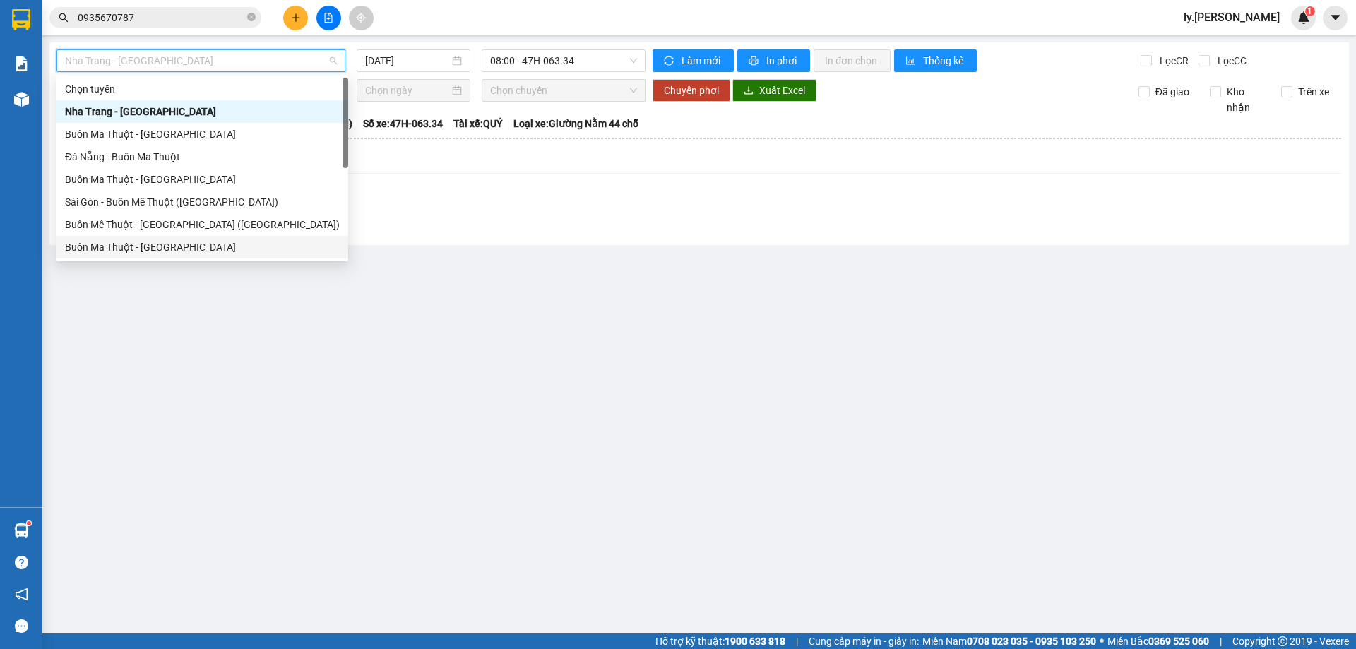
click at [169, 243] on div "Buôn Ma Thuột - [GEOGRAPHIC_DATA]" at bounding box center [202, 247] width 275 height 16
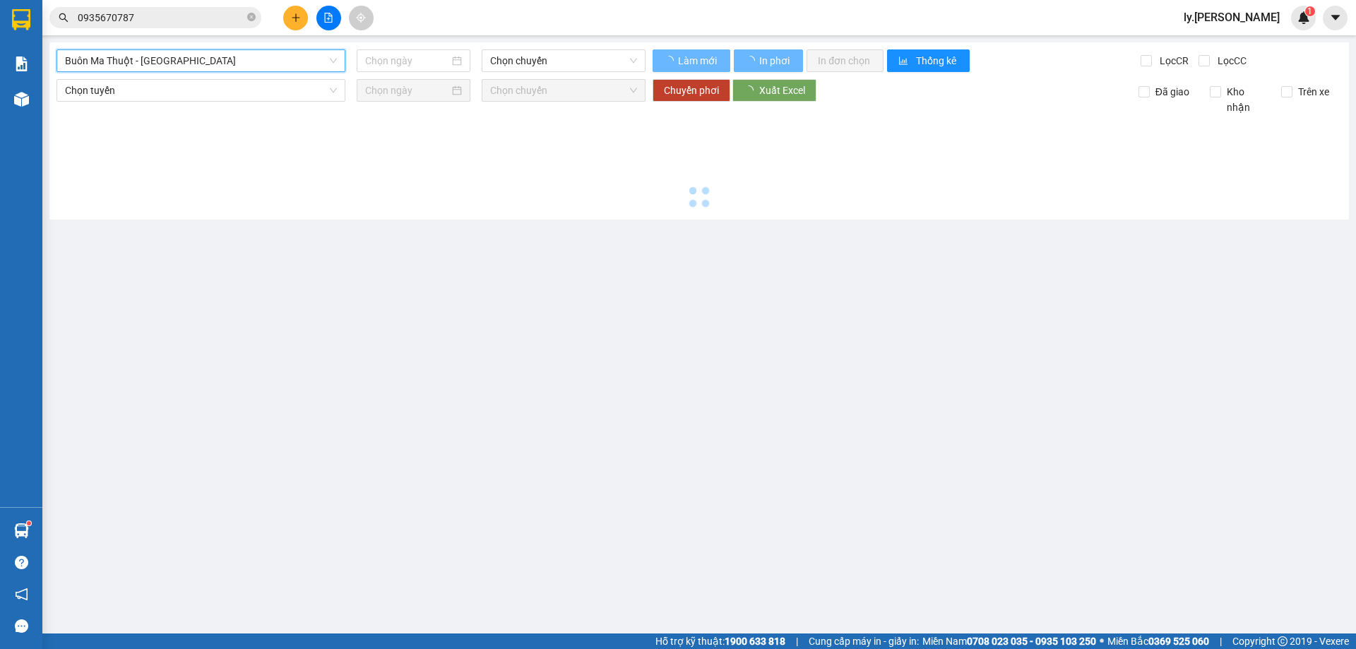
type input "[DATE]"
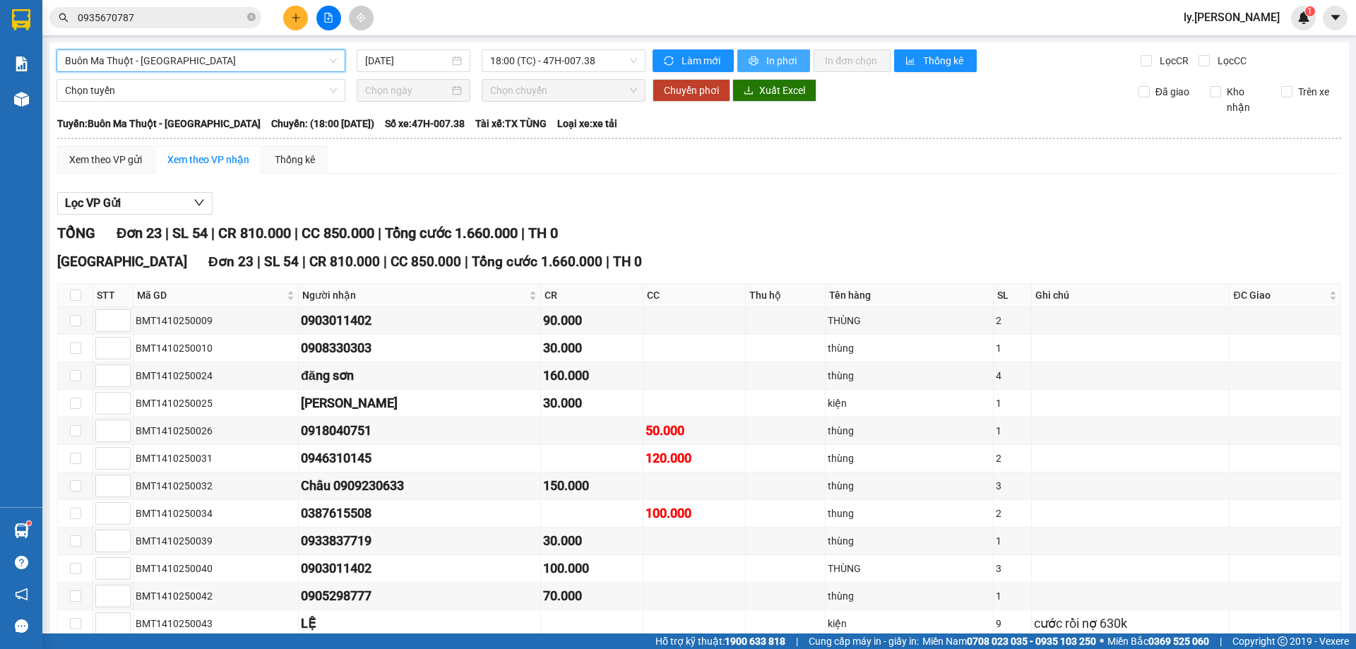
click at [754, 64] on span "printer" at bounding box center [755, 61] width 12 height 11
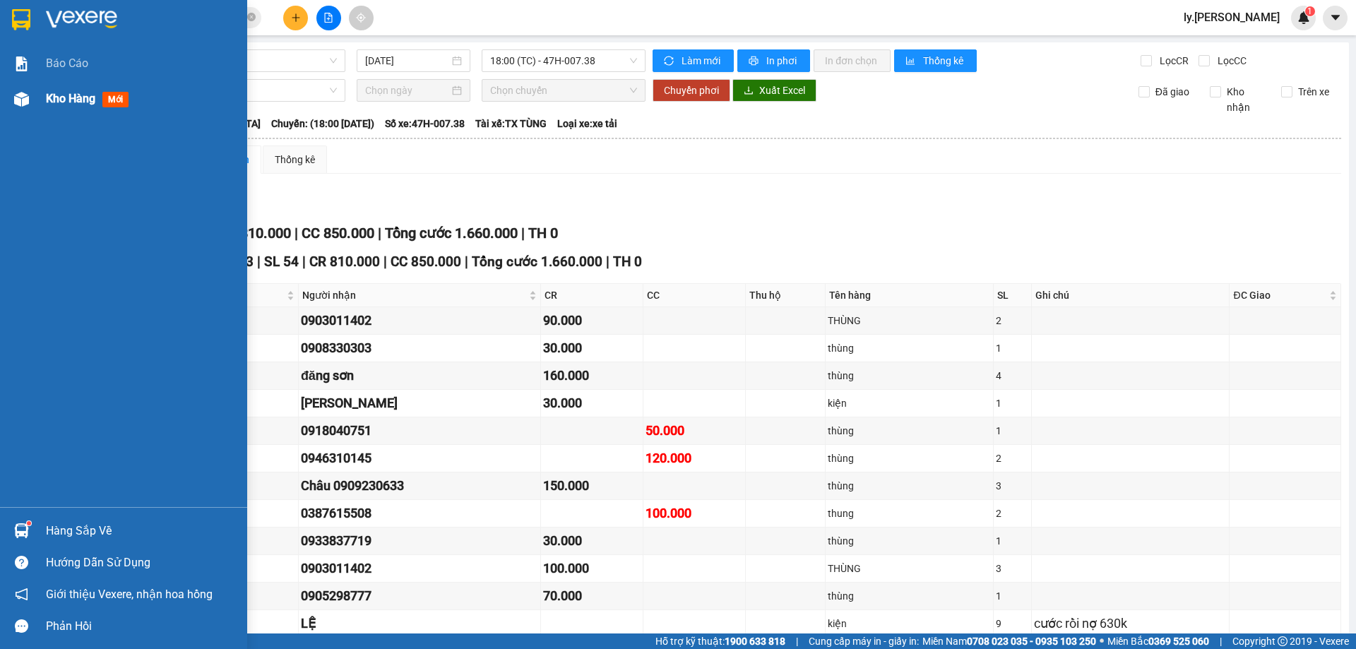
click at [71, 97] on span "Kho hàng" at bounding box center [70, 98] width 49 height 13
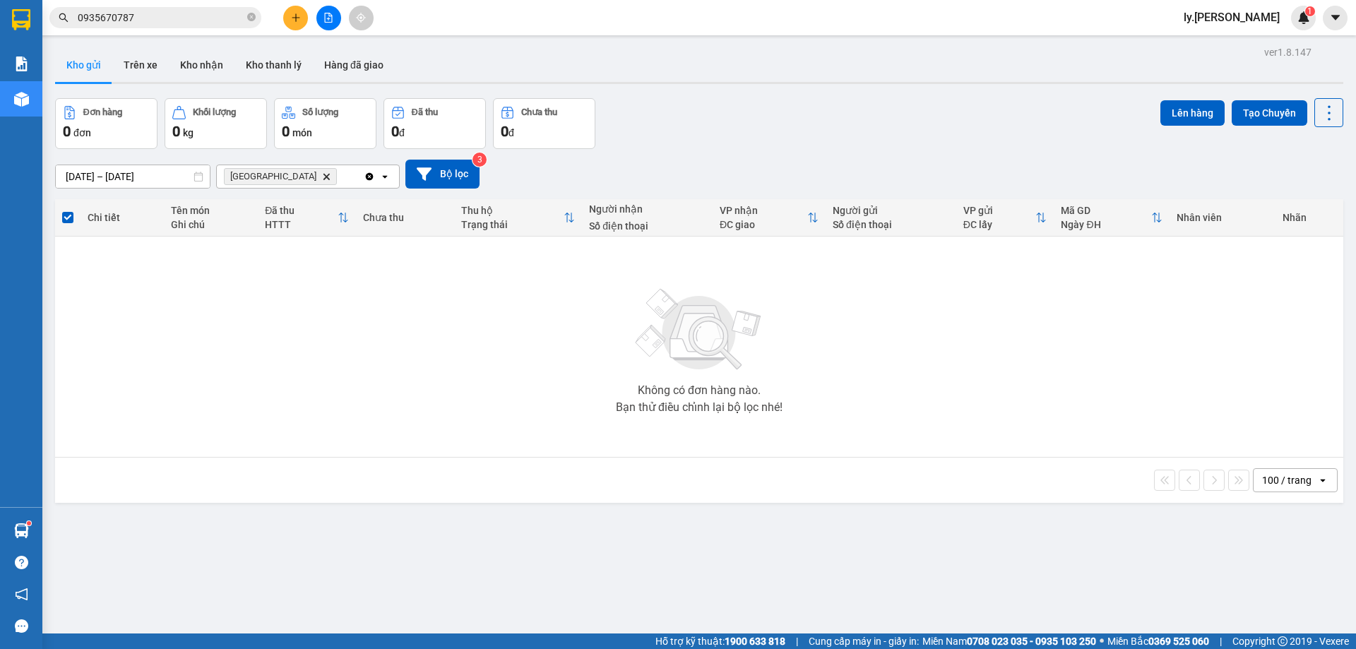
click at [324, 177] on icon "Sài Gòn, close by backspace" at bounding box center [327, 176] width 6 height 6
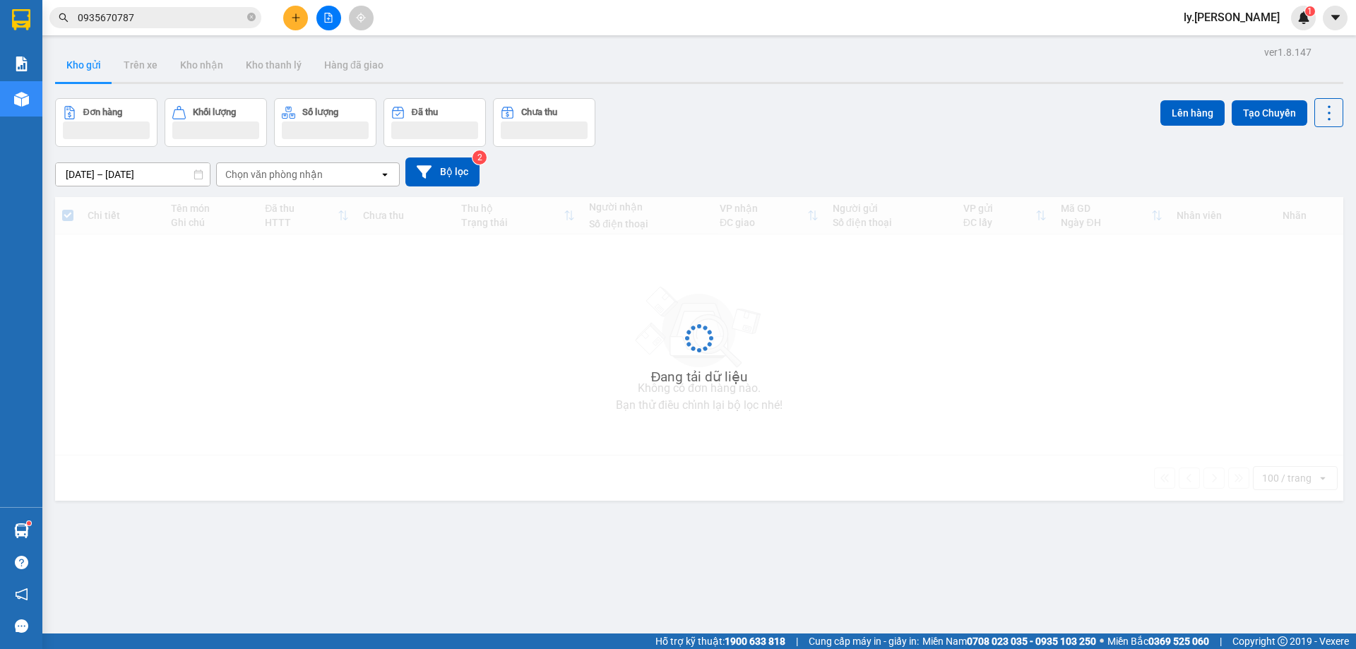
click at [304, 172] on div "Chọn văn phòng nhận" at bounding box center [273, 174] width 97 height 14
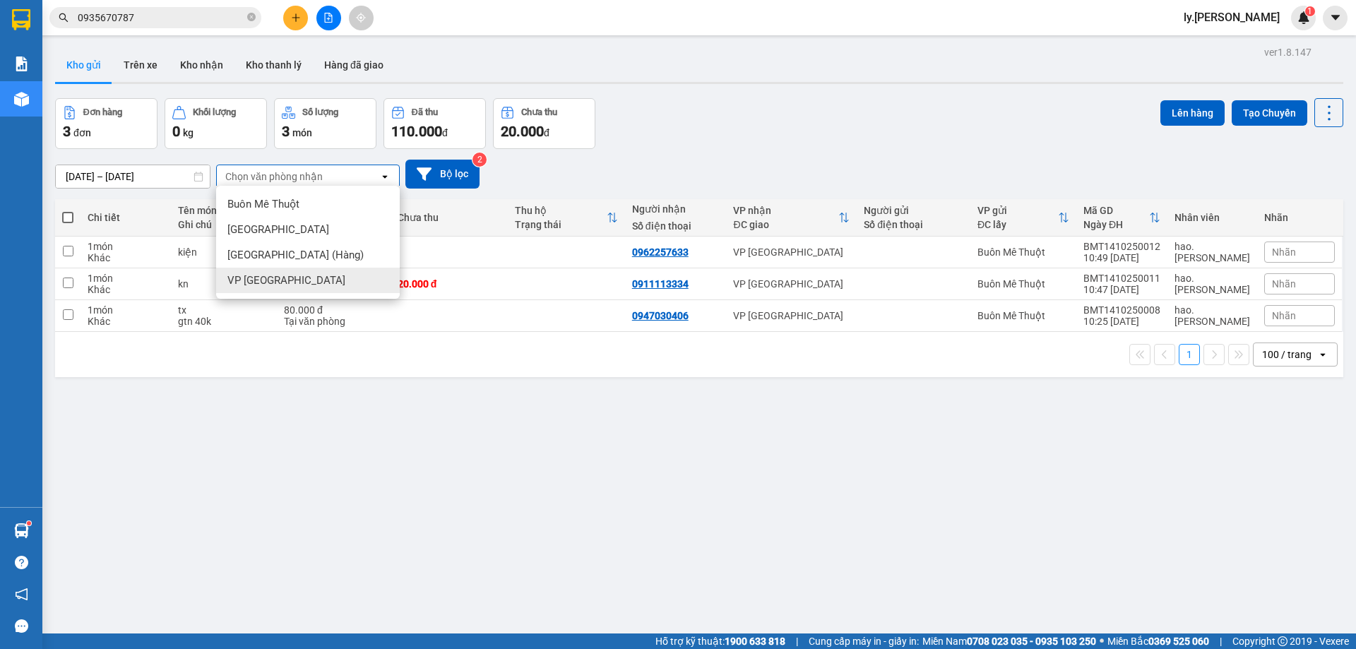
click at [270, 283] on span "VP [GEOGRAPHIC_DATA]" at bounding box center [286, 280] width 118 height 14
